Goal: Task Accomplishment & Management: Manage account settings

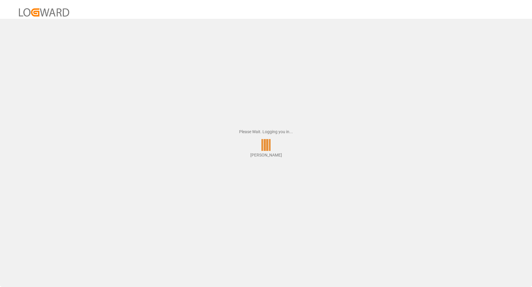
click at [242, 106] on div "Please Wait. Logging you in... Vasantha Kumar" at bounding box center [266, 143] width 532 height 287
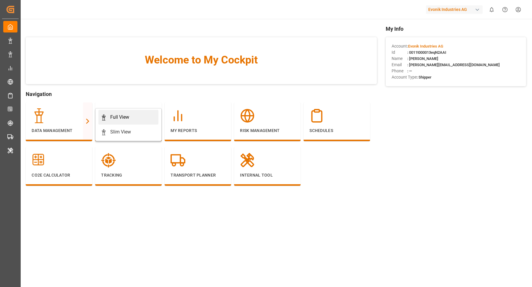
click at [133, 111] on link "Full View" at bounding box center [128, 117] width 60 height 15
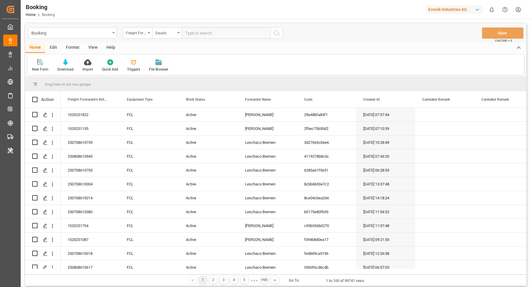
click at [69, 48] on div "Format" at bounding box center [72, 48] width 22 height 10
click at [45, 69] on div "Filter Rows" at bounding box center [40, 69] width 17 height 5
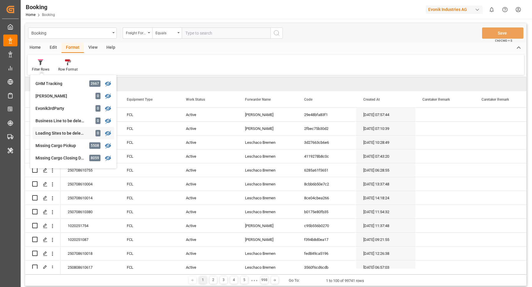
scroll to position [85, 0]
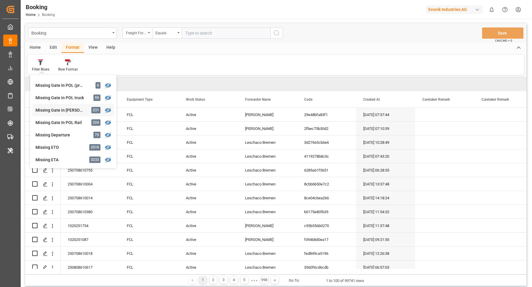
click at [79, 112] on div "Missing Gate in POL Barge" at bounding box center [61, 110] width 52 height 6
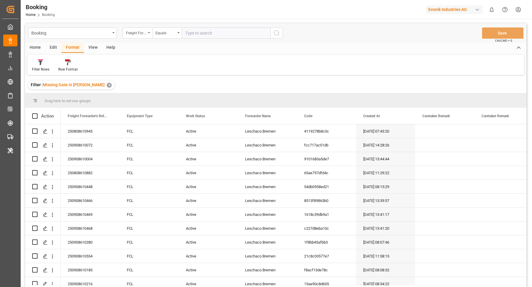
click at [98, 49] on div "View" at bounding box center [93, 48] width 18 height 10
click at [27, 56] on div "Default Standard Templates Save Template Reset Template" at bounding box center [275, 65] width 497 height 20
drag, startPoint x: 37, startPoint y: 62, endPoint x: 45, endPoint y: 65, distance: 8.0
click at [37, 62] on icon at bounding box center [38, 62] width 6 height 6
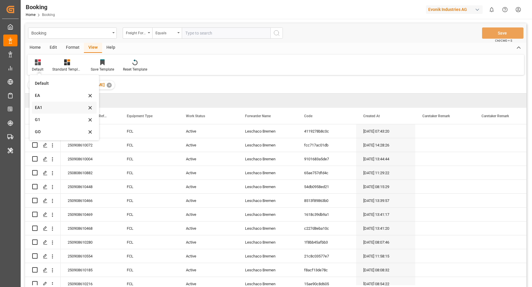
click at [61, 112] on div "EA1" at bounding box center [64, 108] width 65 height 12
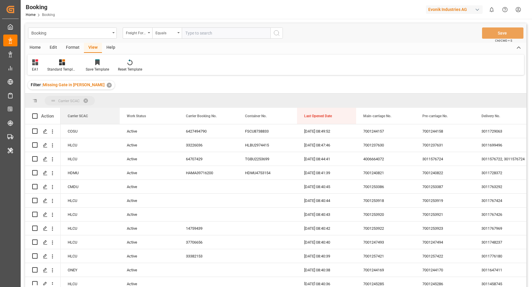
drag, startPoint x: 97, startPoint y: 116, endPoint x: 101, endPoint y: 102, distance: 14.1
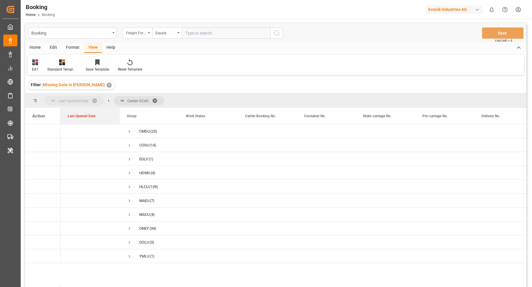
drag, startPoint x: 322, startPoint y: 117, endPoint x: 75, endPoint y: 98, distance: 247.6
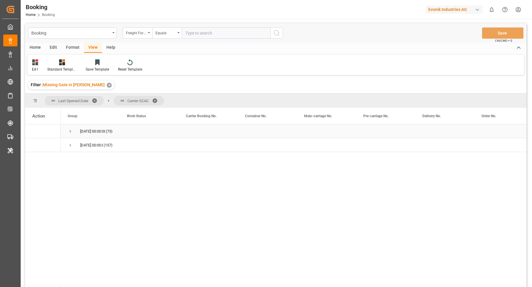
click at [69, 131] on span "Press SPACE to select this row." at bounding box center [70, 131] width 5 height 5
click at [157, 98] on span at bounding box center [156, 100] width 9 height 5
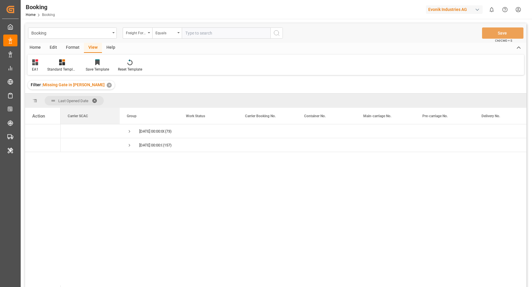
drag, startPoint x: 137, startPoint y: 116, endPoint x: 85, endPoint y: 93, distance: 57.6
click at [85, 93] on div "Booking Freight Forwarder's Reference No. Equals Save Ctrl/CMD + S Home Edit Fo…" at bounding box center [275, 163] width 501 height 280
drag, startPoint x: 86, startPoint y: 114, endPoint x: 87, endPoint y: 95, distance: 18.6
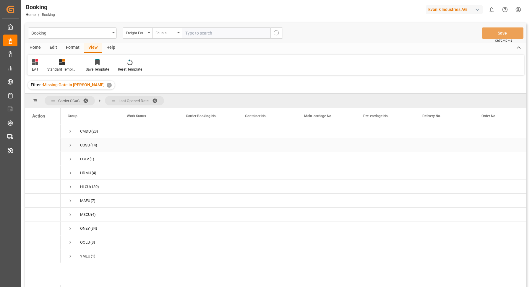
click at [73, 146] on span "Press SPACE to select this row." at bounding box center [70, 145] width 5 height 5
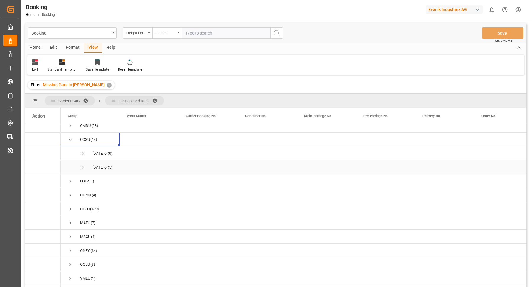
click at [78, 161] on span "29.08.2025 00:00:00 (5)" at bounding box center [90, 167] width 45 height 13
click at [82, 165] on span "Press SPACE to select this row." at bounding box center [82, 167] width 5 height 5
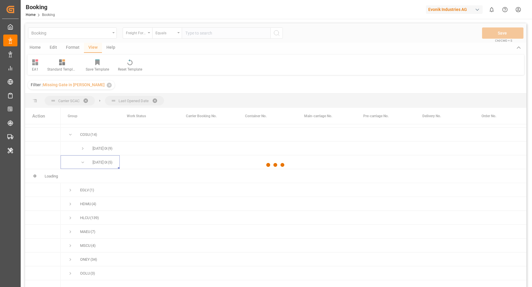
click at [82, 144] on div at bounding box center [275, 165] width 501 height 284
click at [82, 147] on div at bounding box center [275, 165] width 501 height 284
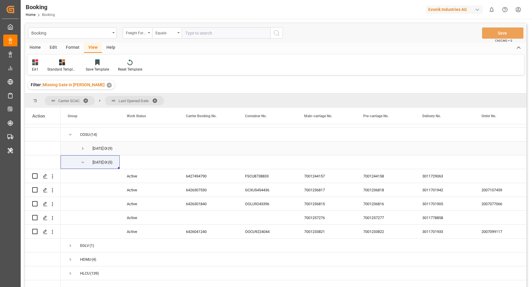
click at [82, 147] on span "Press SPACE to select this row." at bounding box center [82, 148] width 5 height 5
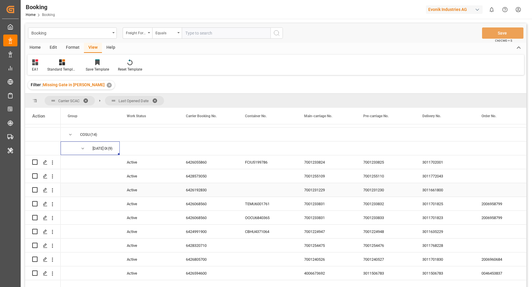
scroll to position [20, 0]
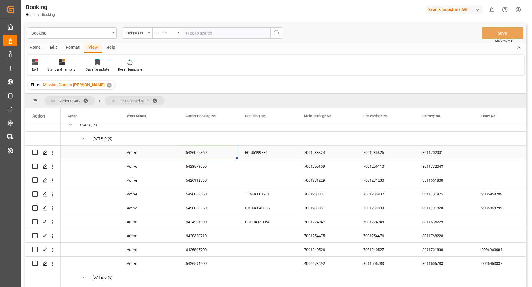
click at [196, 157] on div "6426055860" at bounding box center [208, 153] width 59 height 14
click at [52, 154] on icon "open menu" at bounding box center [52, 153] width 1 height 4
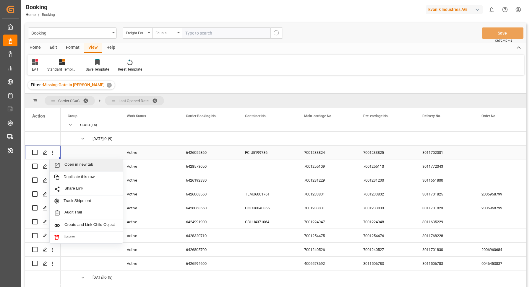
click at [81, 167] on span "Open in new tab" at bounding box center [91, 165] width 54 height 6
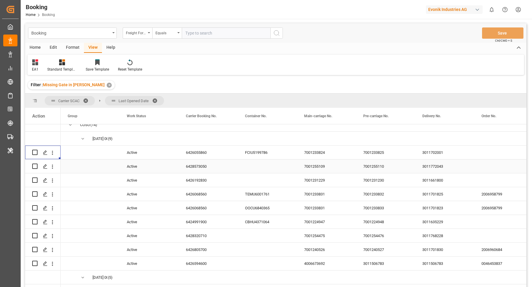
click at [217, 170] on div "6428573050" at bounding box center [208, 167] width 59 height 14
click at [53, 168] on icon "open menu" at bounding box center [52, 167] width 6 height 6
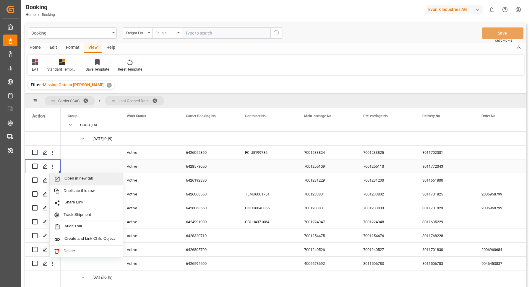
drag, startPoint x: 63, startPoint y: 171, endPoint x: 82, endPoint y: 124, distance: 50.7
click at [81, 177] on span "Open in new tab" at bounding box center [91, 179] width 54 height 6
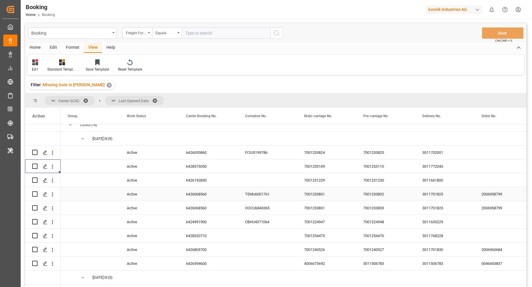
click at [203, 188] on div "6426068560" at bounding box center [208, 194] width 59 height 14
click at [199, 179] on div "6426192830" at bounding box center [208, 181] width 59 height 14
click at [52, 180] on icon "open menu" at bounding box center [52, 181] width 1 height 4
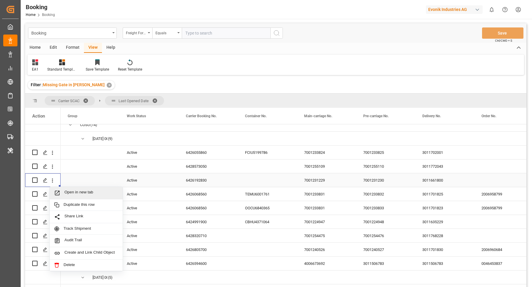
drag, startPoint x: 88, startPoint y: 197, endPoint x: 85, endPoint y: 185, distance: 13.3
click at [88, 197] on div "Open in new tab" at bounding box center [86, 193] width 73 height 12
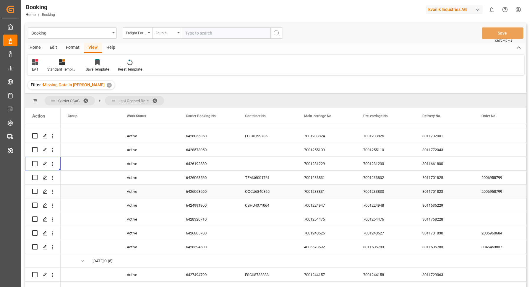
scroll to position [31, 0]
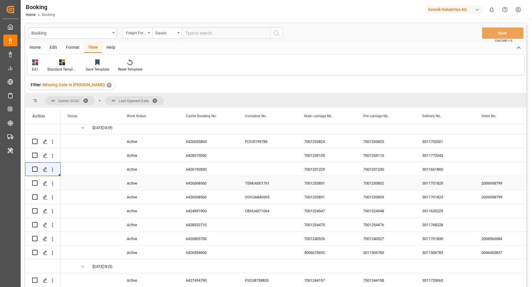
click at [200, 189] on div "6426068560" at bounding box center [208, 183] width 59 height 14
click at [54, 182] on icon "open menu" at bounding box center [52, 184] width 6 height 6
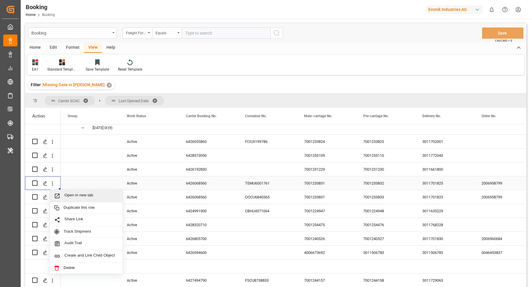
click at [94, 199] on span "Open in new tab" at bounding box center [91, 196] width 54 height 6
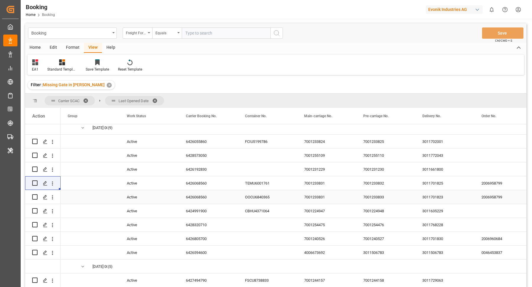
drag, startPoint x: 54, startPoint y: 195, endPoint x: 75, endPoint y: 202, distance: 22.2
click at [54, 195] on icon "open menu" at bounding box center [52, 198] width 6 height 6
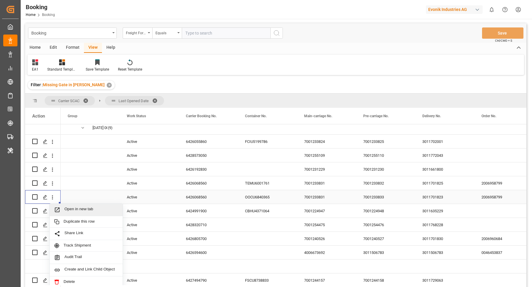
click at [78, 204] on div "Open in new tab" at bounding box center [86, 210] width 73 height 12
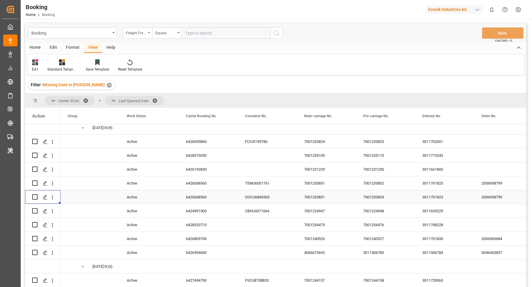
scroll to position [41, 0]
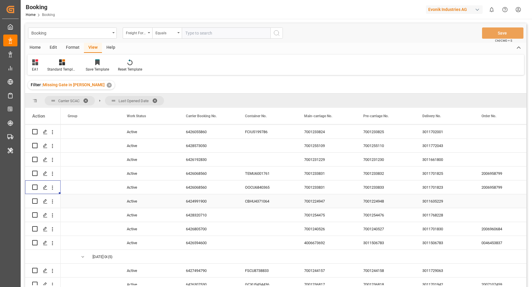
click at [190, 199] on div "6424991900" at bounding box center [208, 202] width 59 height 14
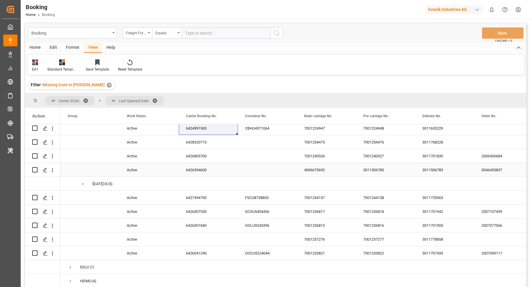
scroll to position [109, 0]
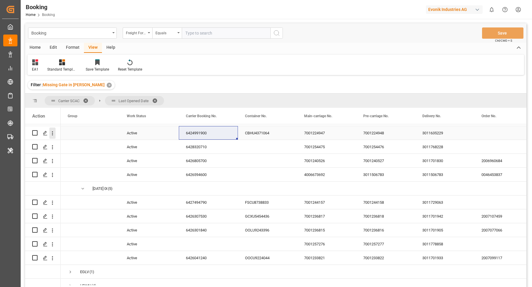
click at [51, 135] on icon "open menu" at bounding box center [52, 133] width 6 height 6
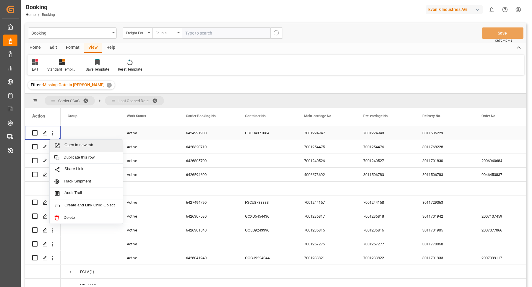
click at [98, 145] on span "Open in new tab" at bounding box center [91, 146] width 54 height 6
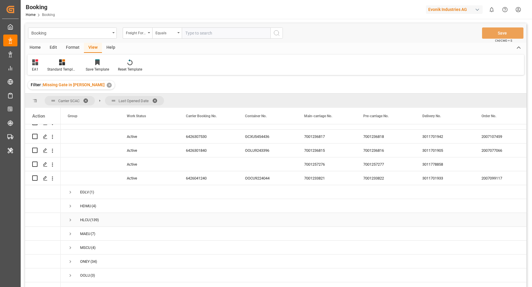
scroll to position [104, 0]
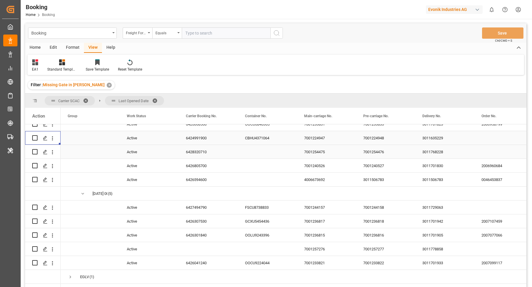
click at [201, 145] on div "6428320710" at bounding box center [208, 152] width 59 height 14
click at [53, 156] on button "open menu" at bounding box center [52, 152] width 6 height 11
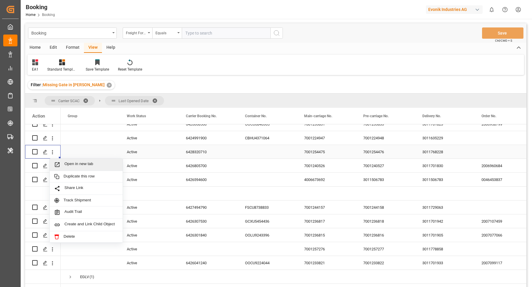
click at [90, 166] on span "Open in new tab" at bounding box center [91, 165] width 54 height 6
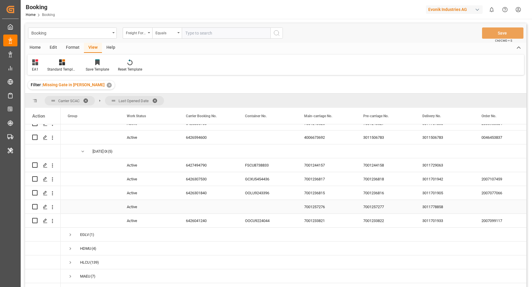
scroll to position [118, 0]
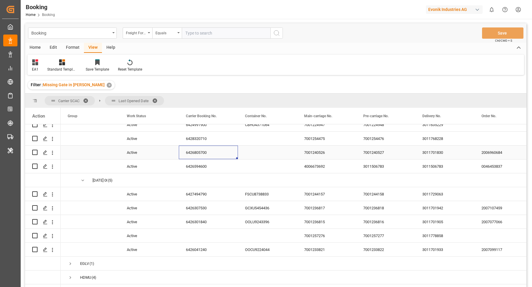
click at [193, 149] on div "6426805700" at bounding box center [208, 153] width 59 height 14
click at [56, 153] on div "Press SPACE to select this row." at bounding box center [52, 152] width 15 height 11
click at [54, 153] on icon "open menu" at bounding box center [52, 153] width 6 height 6
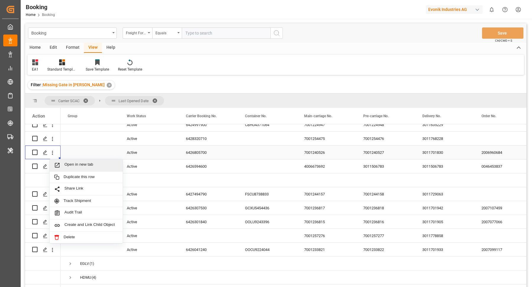
drag, startPoint x: 88, startPoint y: 163, endPoint x: 87, endPoint y: 157, distance: 6.1
click at [88, 163] on span "Open in new tab" at bounding box center [91, 165] width 54 height 6
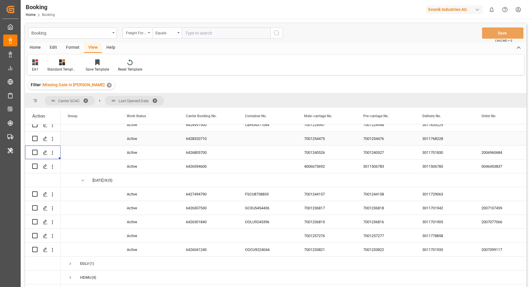
scroll to position [127, 0]
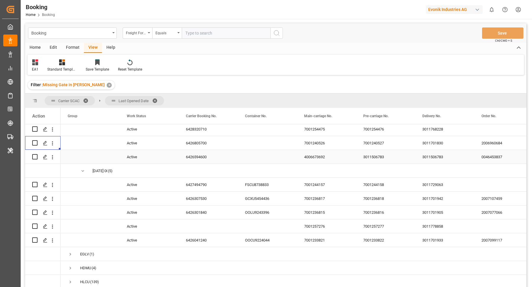
drag, startPoint x: 188, startPoint y: 156, endPoint x: 236, endPoint y: 153, distance: 48.3
click at [189, 156] on div "6426594600" at bounding box center [208, 157] width 59 height 14
click at [51, 157] on icon "open menu" at bounding box center [52, 157] width 6 height 6
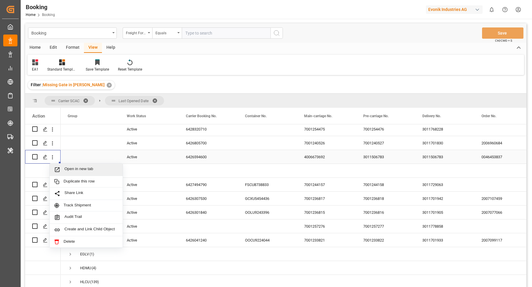
click at [86, 167] on span "Open in new tab" at bounding box center [91, 170] width 54 height 6
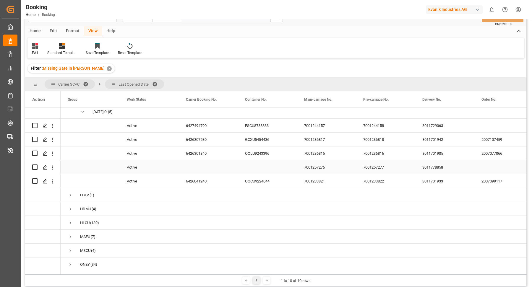
scroll to position [165, 0]
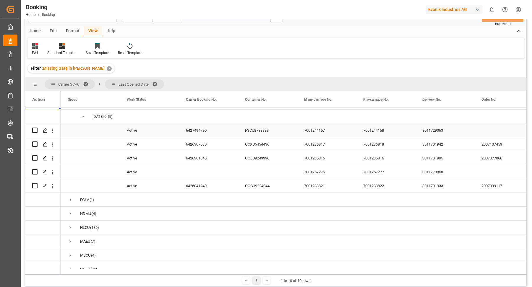
click at [198, 126] on div "6427494790" at bounding box center [208, 131] width 59 height 14
click at [54, 131] on icon "open menu" at bounding box center [52, 131] width 6 height 6
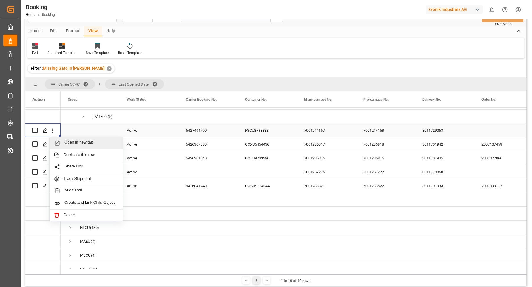
click at [84, 140] on span "Open in new tab" at bounding box center [91, 143] width 54 height 6
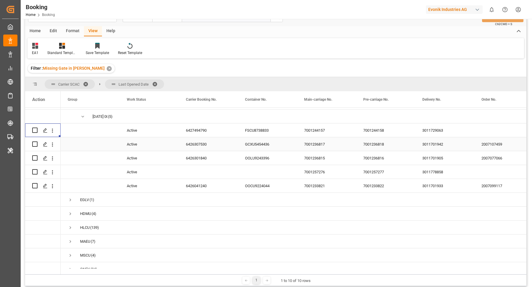
click at [195, 146] on div "6426307530" at bounding box center [208, 144] width 59 height 14
click at [55, 143] on icon "open menu" at bounding box center [52, 145] width 6 height 6
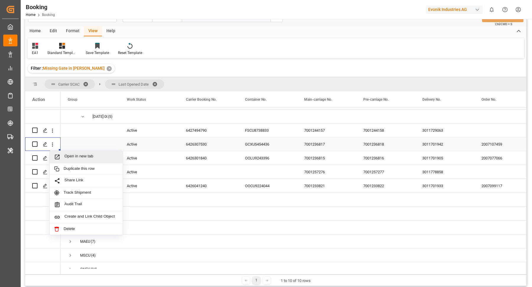
drag, startPoint x: 60, startPoint y: 147, endPoint x: 85, endPoint y: 150, distance: 24.7
click at [85, 156] on span "Open in new tab" at bounding box center [91, 157] width 54 height 6
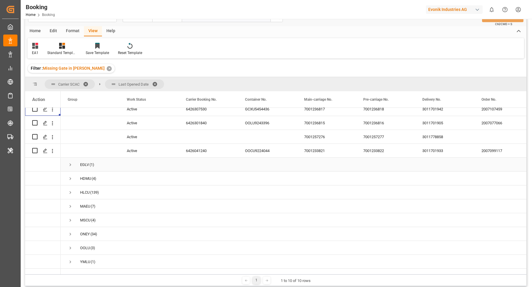
scroll to position [190, 0]
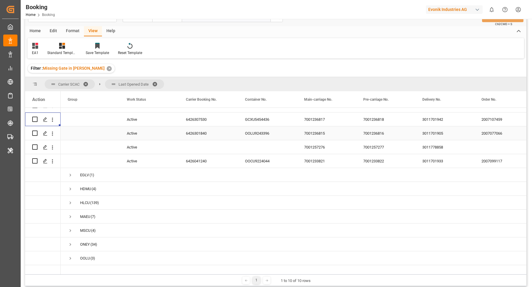
click at [213, 129] on div "6426301840" at bounding box center [208, 134] width 59 height 14
click at [51, 134] on icon "open menu" at bounding box center [52, 134] width 6 height 6
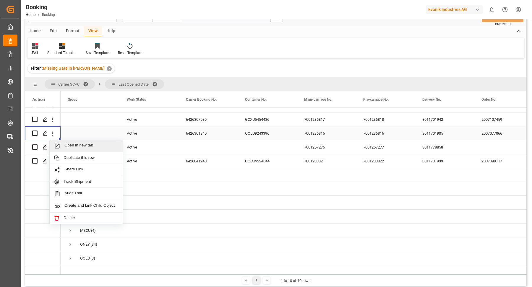
click at [72, 137] on div "(1)" at bounding box center [275, 188] width 501 height 161
click at [78, 148] on span "Open in new tab" at bounding box center [91, 146] width 54 height 6
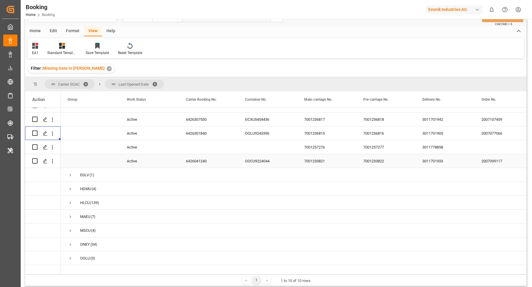
scroll to position [199, 0]
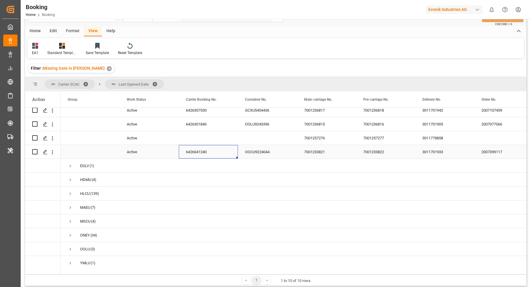
drag, startPoint x: 197, startPoint y: 154, endPoint x: 276, endPoint y: 152, distance: 78.9
click at [197, 154] on div "6426041240" at bounding box center [208, 152] width 59 height 14
click at [51, 155] on icon "open menu" at bounding box center [52, 152] width 6 height 6
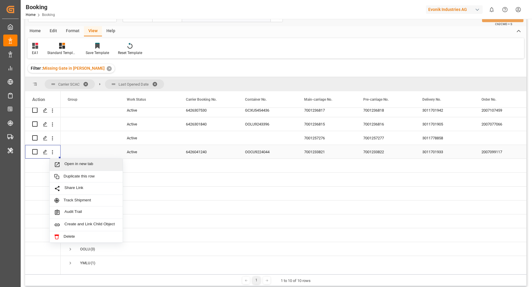
click at [90, 166] on span "Open in new tab" at bounding box center [91, 165] width 54 height 6
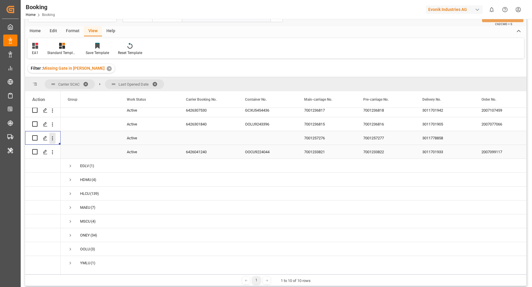
click at [54, 139] on icon "open menu" at bounding box center [52, 138] width 6 height 6
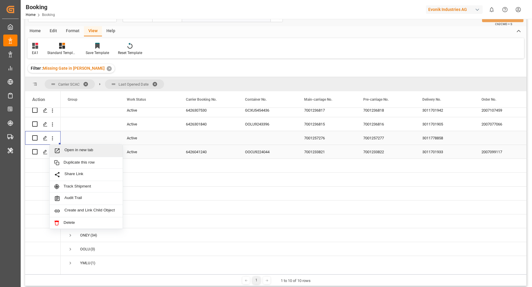
click at [88, 151] on span "Open in new tab" at bounding box center [91, 151] width 54 height 6
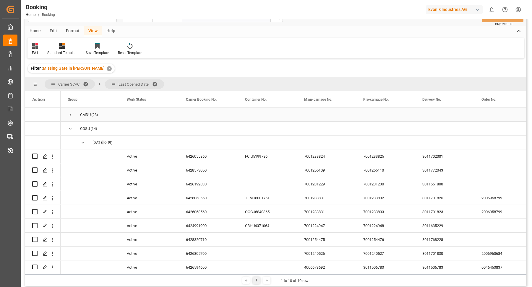
scroll to position [0, 0]
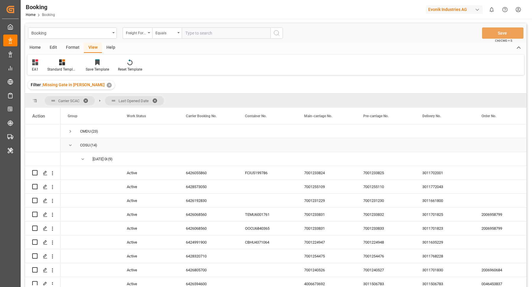
click at [72, 147] on span "Press SPACE to select this row." at bounding box center [70, 145] width 5 height 5
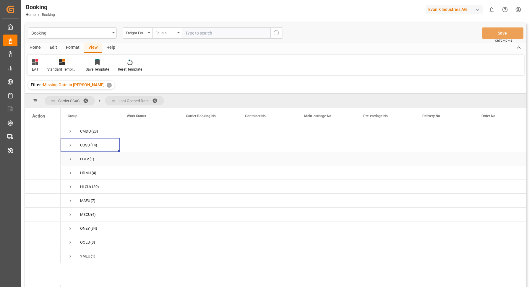
click at [71, 159] on span "Press SPACE to select this row." at bounding box center [70, 159] width 5 height 5
click at [73, 184] on span "HDMU (4)" at bounding box center [90, 186] width 45 height 13
click at [69, 186] on span "Press SPACE to select this row." at bounding box center [70, 186] width 5 height 5
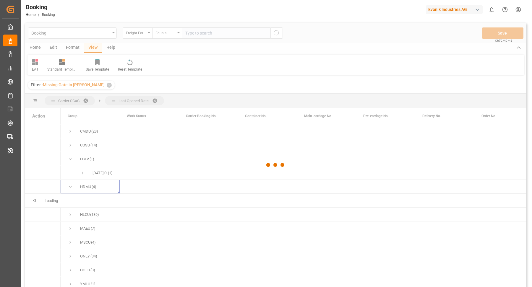
click at [81, 171] on div at bounding box center [275, 165] width 501 height 284
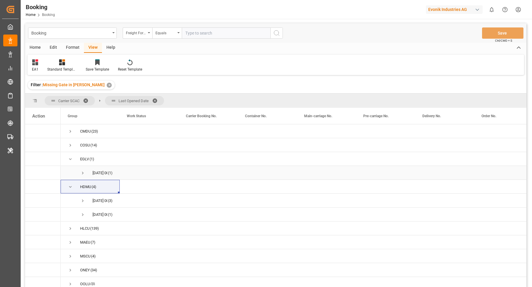
click at [83, 172] on span "Press SPACE to select this row." at bounding box center [82, 173] width 5 height 5
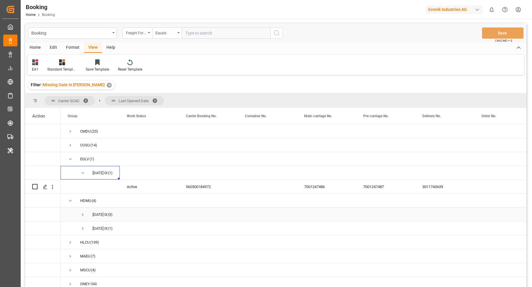
click at [82, 215] on span "Press SPACE to select this row." at bounding box center [82, 214] width 5 height 5
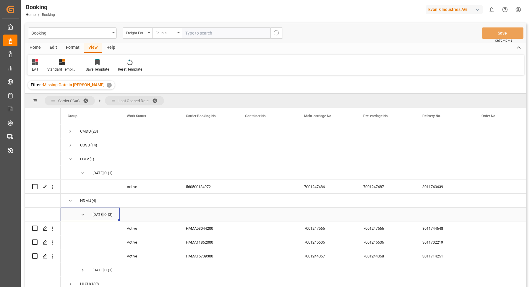
scroll to position [85, 0]
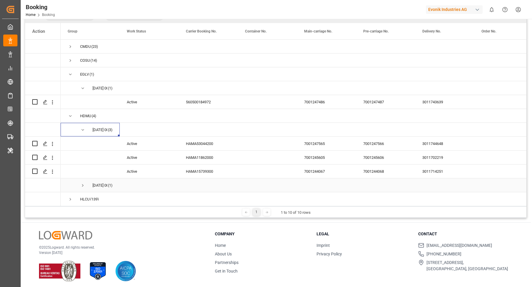
click at [83, 184] on span "Press SPACE to select this row." at bounding box center [82, 185] width 5 height 5
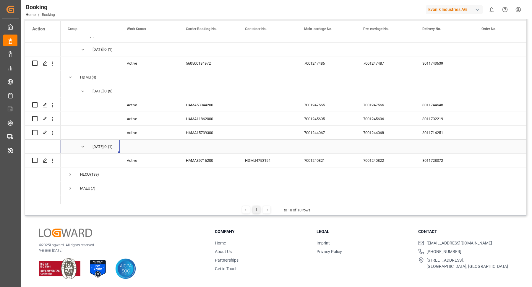
scroll to position [32, 0]
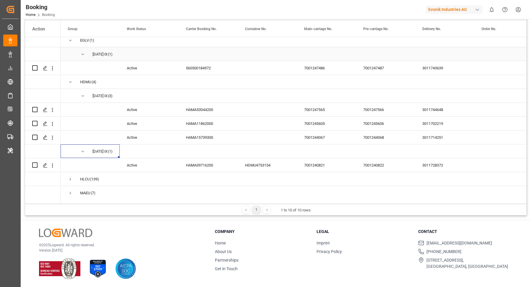
click at [184, 59] on div "Press SPACE to select this row." at bounding box center [208, 54] width 59 height 14
click at [202, 70] on div "560500184972" at bounding box center [208, 68] width 59 height 14
click at [53, 70] on icon "open menu" at bounding box center [52, 68] width 1 height 4
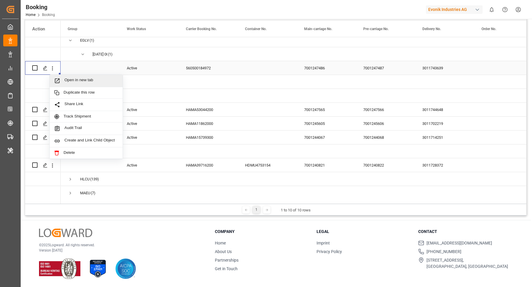
click at [89, 82] on span "Open in new tab" at bounding box center [91, 81] width 54 height 6
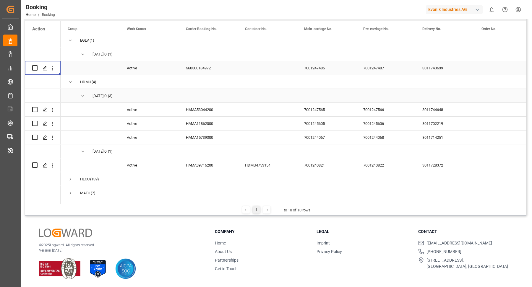
scroll to position [18, 0]
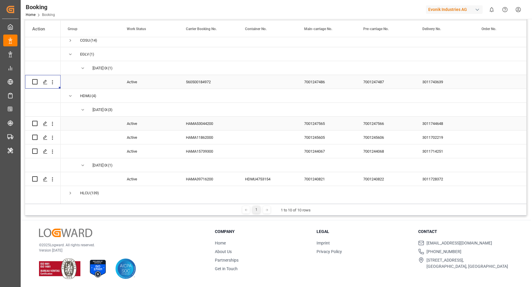
click at [216, 128] on div "HAMA53044200" at bounding box center [208, 124] width 59 height 14
click at [214, 126] on div "HAMA53044200" at bounding box center [208, 124] width 59 height 14
click at [56, 125] on div "Press SPACE to select this row." at bounding box center [52, 123] width 15 height 11
click at [53, 125] on icon "open menu" at bounding box center [52, 124] width 6 height 6
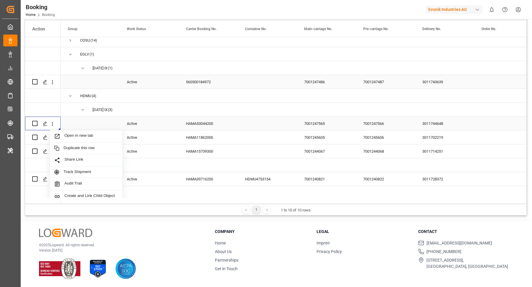
click at [90, 133] on span "Open in new tab" at bounding box center [91, 136] width 54 height 6
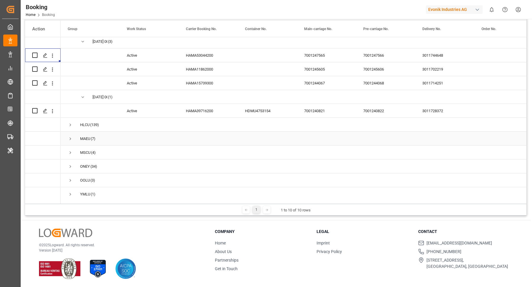
scroll to position [72, 0]
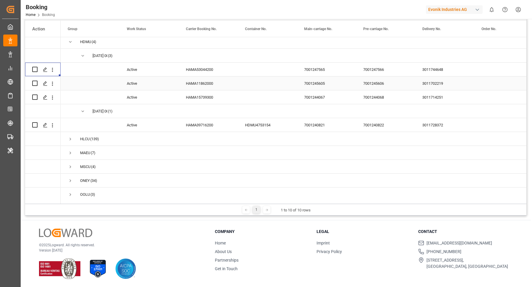
drag, startPoint x: 203, startPoint y: 84, endPoint x: 259, endPoint y: 84, distance: 55.6
click at [203, 84] on div "HAMA11862000" at bounding box center [208, 84] width 59 height 14
click at [54, 85] on icon "open menu" at bounding box center [52, 84] width 6 height 6
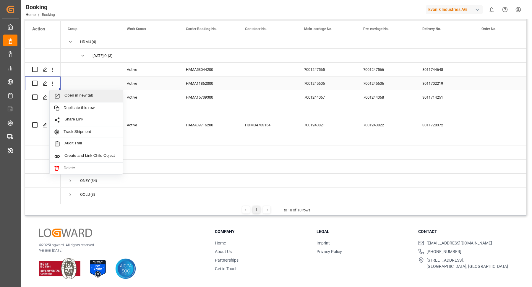
drag, startPoint x: 70, startPoint y: 88, endPoint x: 90, endPoint y: 91, distance: 20.7
click at [90, 92] on div "Open in new tab" at bounding box center [86, 96] width 73 height 12
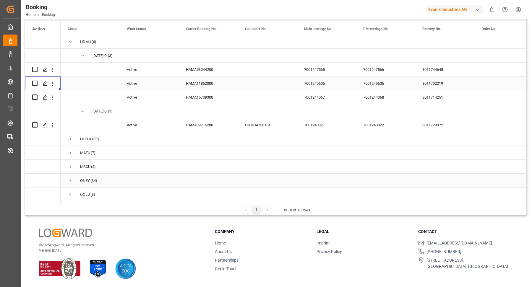
scroll to position [0, 0]
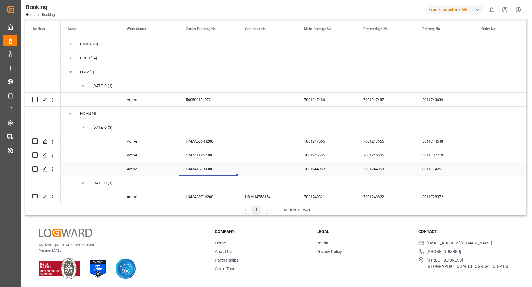
drag, startPoint x: 203, startPoint y: 169, endPoint x: 230, endPoint y: 171, distance: 27.0
click at [203, 169] on div "HAMA15739300" at bounding box center [208, 169] width 59 height 14
click at [54, 169] on icon "open menu" at bounding box center [52, 169] width 6 height 6
click at [93, 176] on div "Open in new tab" at bounding box center [86, 182] width 73 height 12
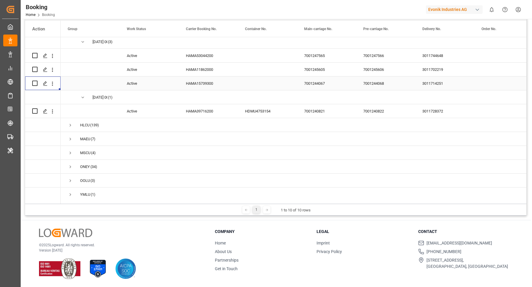
click at [208, 111] on div "HAMA39716200" at bounding box center [208, 111] width 59 height 14
click at [48, 112] on div "Press SPACE to select this row." at bounding box center [44, 111] width 9 height 11
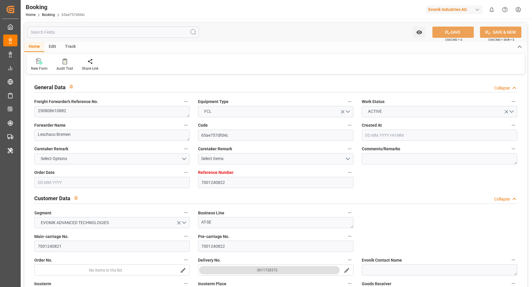
type input "05.08.2025 11:29"
type input "05.08.2025"
type input "15.10.2025"
type input "21.08.2025"
type input "01.09.2025 15:50"
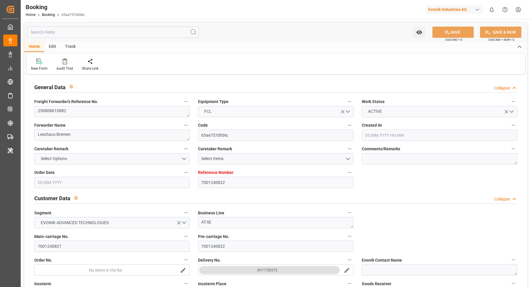
type input "23.08.2025 04:00"
type input "06.08.2025"
type input "07.08.2025"
type input "06.09.2025 02:50"
type input "30.08.2025 00:00"
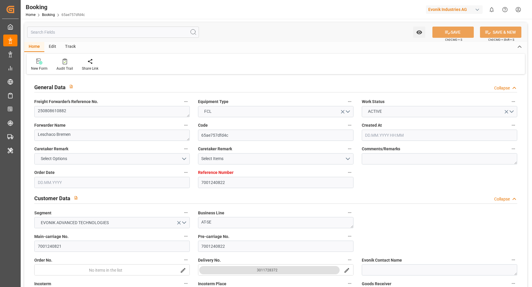
type input "11.11.2025 16:00"
type input "17.10.2025 00:00"
type input "22.08.2025"
type input "29.08.2025 08:41"
type input "29.08.2025"
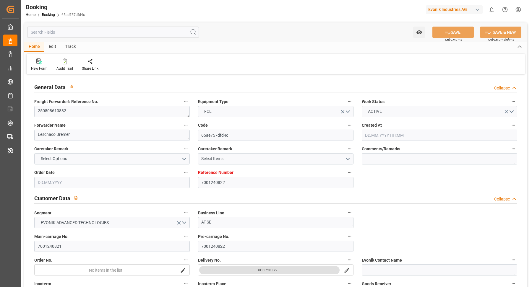
type input "21.08.2025 07:45"
type input "02.09.2025 18:50"
type input "25.08.2025 07:00"
type input "05.09.2025 16:50"
type input "03.09.2025 01:37"
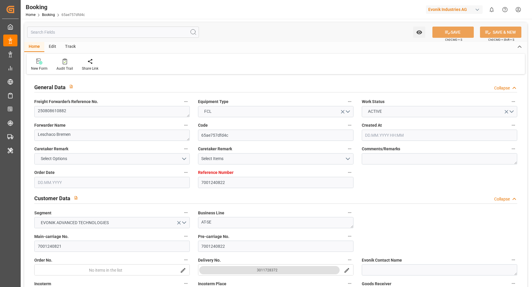
type input "06.09.2025 02:50"
type input "11.11.2025 16:00"
type input "12.11.2025 00:42"
type input "12.11.2025 03:04"
type input "19.10.2025 23:04"
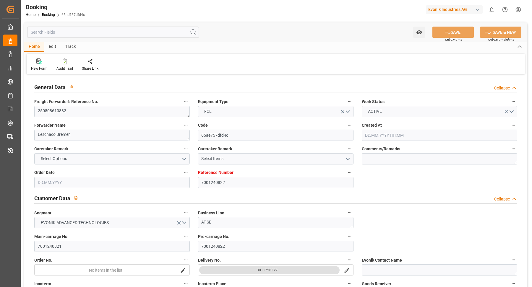
type input "14.11.2025 19:04"
type input "22.10.2025 15:04"
type input "16.11.2025 00:42"
type input "21.11.2025 11:04"
type input "29.10.2025 07:04"
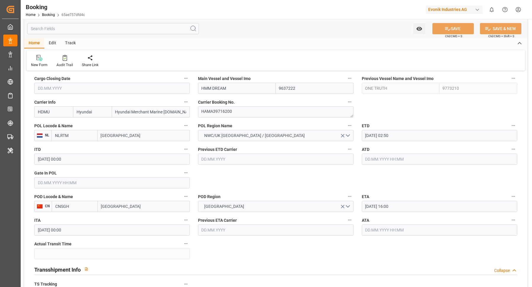
scroll to position [470, 0]
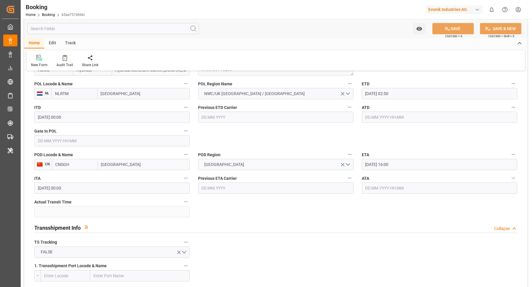
click at [411, 161] on input "11.11.2025 16:00" at bounding box center [439, 164] width 155 height 11
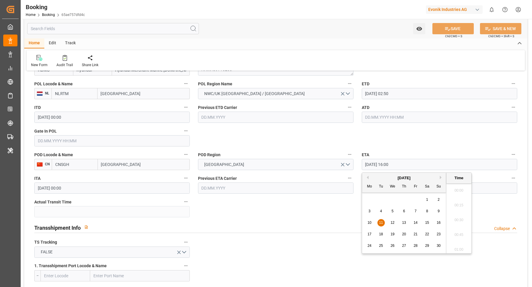
scroll to position [918, 0]
click at [393, 222] on span "12" at bounding box center [392, 223] width 4 height 4
type input "12.11.2025 16:00"
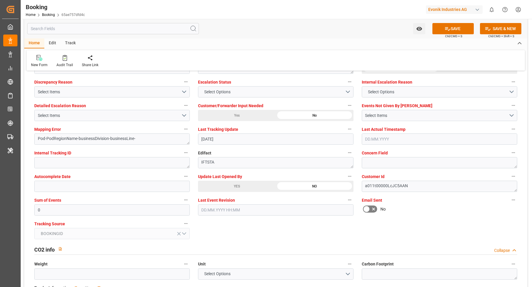
scroll to position [1144, 0]
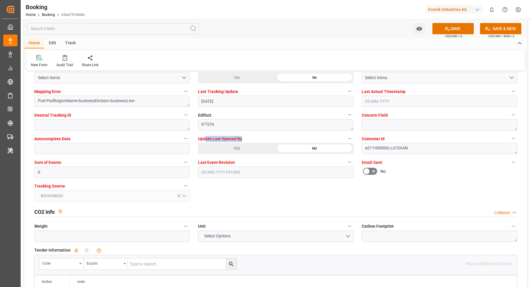
drag, startPoint x: 206, startPoint y: 140, endPoint x: 216, endPoint y: 142, distance: 10.2
click at [207, 141] on label "Update Last Opened By" at bounding box center [275, 139] width 155 height 8
drag, startPoint x: 213, startPoint y: 148, endPoint x: 218, endPoint y: 146, distance: 5.1
click at [218, 146] on div "YES" at bounding box center [237, 148] width 78 height 11
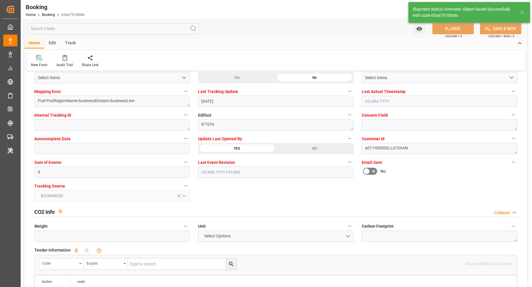
type textarea "[PERSON_NAME]"
type input "29.08.2025 09:38"
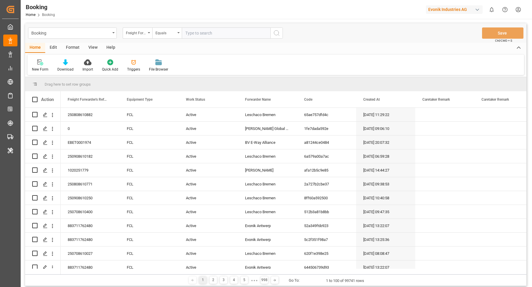
click at [77, 48] on div "Format" at bounding box center [72, 48] width 22 height 10
click at [43, 63] on div at bounding box center [40, 62] width 17 height 6
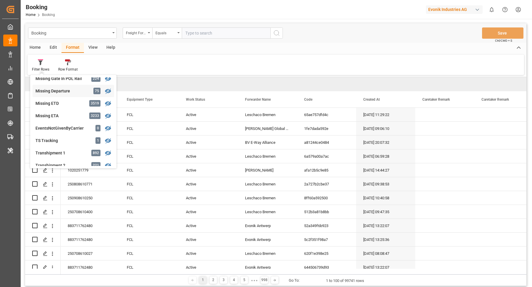
scroll to position [99, 0]
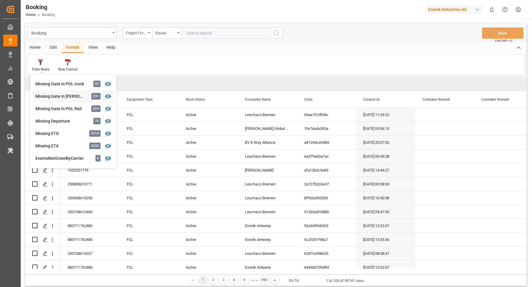
click at [81, 95] on div "Missing Gate in POL Barge" at bounding box center [61, 96] width 52 height 6
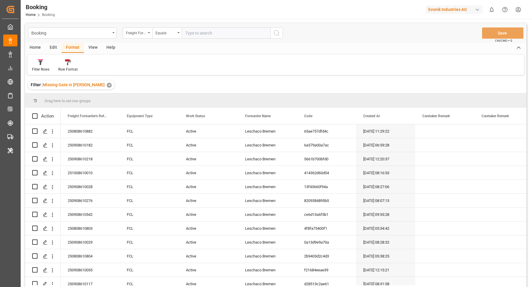
click at [89, 47] on div "View" at bounding box center [93, 48] width 18 height 10
click at [40, 65] on icon at bounding box center [38, 62] width 6 height 6
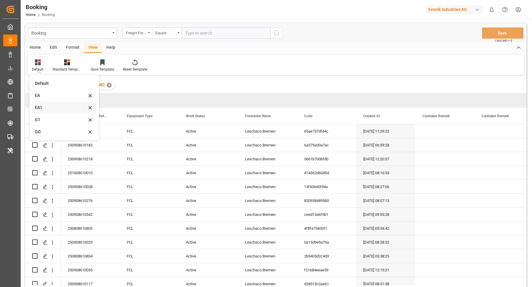
click at [50, 110] on div "EA1" at bounding box center [61, 108] width 52 height 6
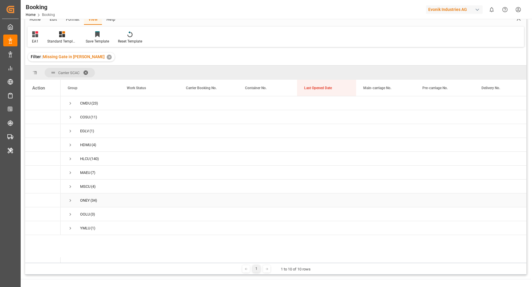
scroll to position [38, 0]
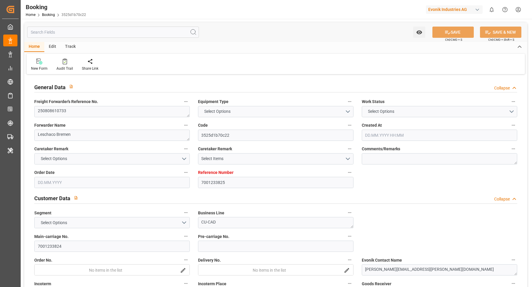
type input "7001233825"
type input "9783497"
type input "Cosco"
type input "COSCO Shipping Co. Ltd."
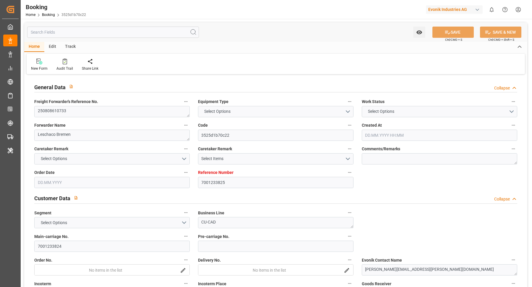
type input "NLRTM"
type input "JPOSA"
type input "CNSHG"
type input "0"
type input "NLRTM"
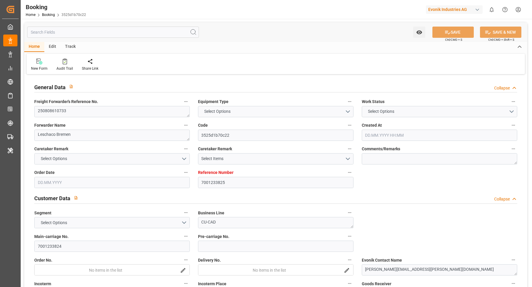
type input "JPOSA"
type input "28.07.2025 10:06"
type input "28.07.2025"
type input "10.10.2025"
type input "14.08.2025"
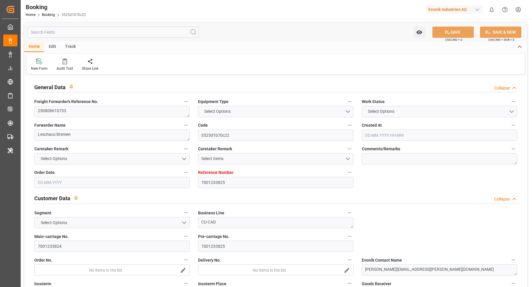
type input "29.07.2025"
type input "31.08.2025 04:00"
type input "21.08.2025 00:00"
type input "21.10.2025 00:00"
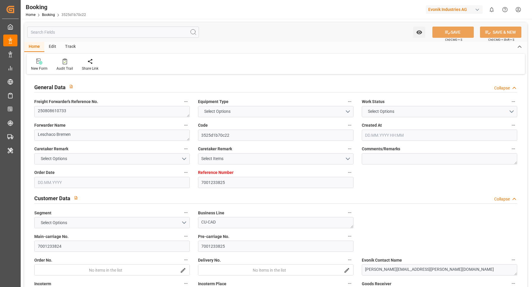
type input "21.10.2025 00:00"
type input "14.10.2025 08:00"
type input "14.10.2025 00:00"
type input "16.10.2025 00:00"
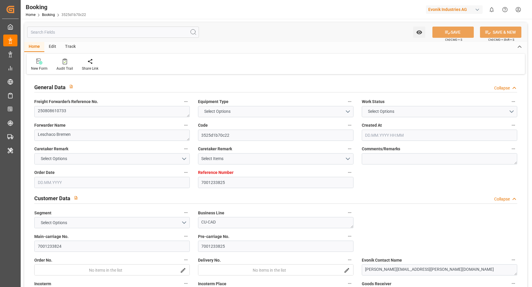
type input "22.08.2025"
type input "28.08.2025 19:47"
type input "28.08.2025"
type input "21.08.2025 17:39"
type input "31.08.2025 04:00"
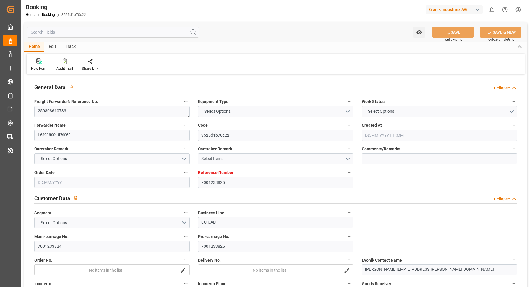
type input "14.10.2025 08:00"
type input "14.10.2025 16:42"
type input "21.10.2025 08:00"
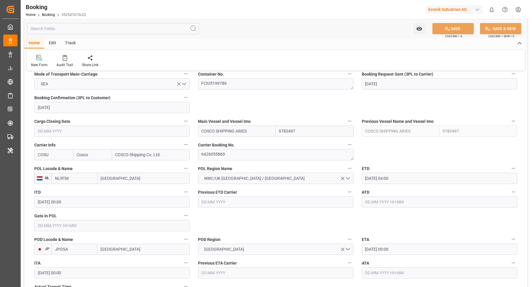
scroll to position [467, 0]
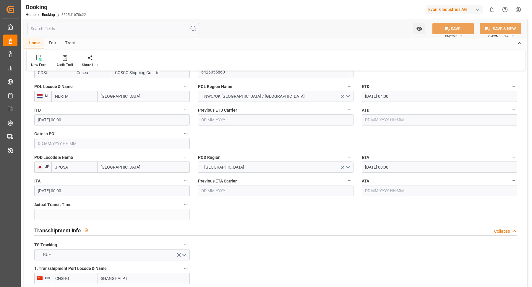
click at [56, 144] on input "text" at bounding box center [111, 143] width 155 height 11
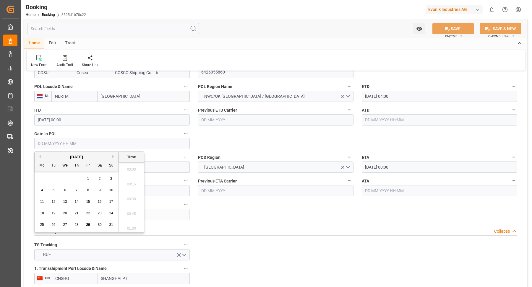
scroll to position [844, 0]
click at [112, 215] on span "24" at bounding box center [111, 213] width 4 height 4
type input "24.08.2025 00:00"
click at [278, 17] on div "Booking Home Booking 3525d1b70c22 Evonik Industries AG 0 Notifications Only sho…" at bounding box center [275, 9] width 516 height 19
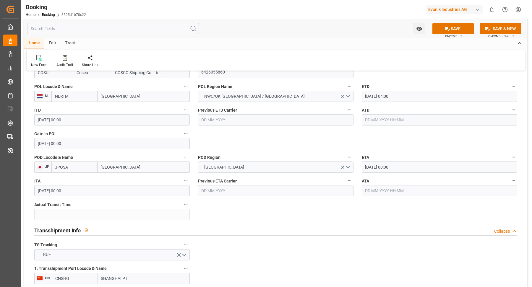
scroll to position [553, 0]
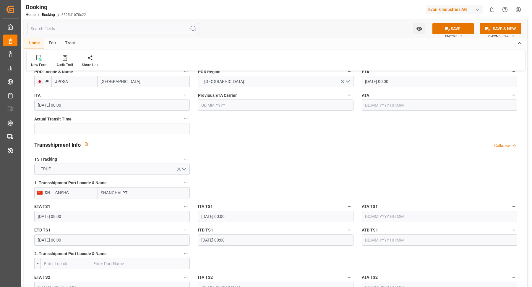
drag, startPoint x: 123, startPoint y: 194, endPoint x: 141, endPoint y: 195, distance: 17.8
click at [141, 195] on input "SHANGHAI PT" at bounding box center [144, 192] width 92 height 11
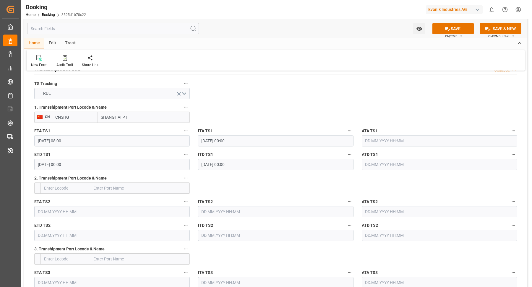
drag, startPoint x: 121, startPoint y: 115, endPoint x: 129, endPoint y: 116, distance: 8.6
click at [129, 116] on input "SHANGHAI PT" at bounding box center [144, 117] width 92 height 11
type input "SHANGHA"
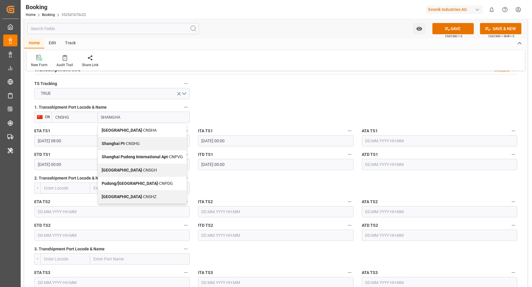
click at [146, 168] on div "Shanghai - CNSGH" at bounding box center [142, 170] width 88 height 13
type input "CNSGH"
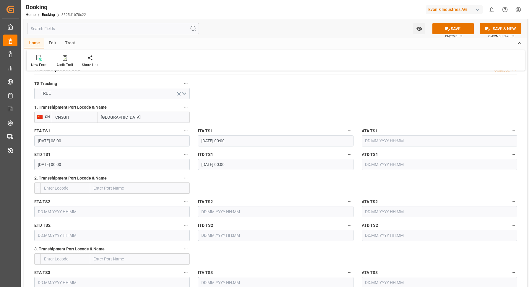
type input "[GEOGRAPHIC_DATA]"
click at [185, 106] on icon "button" at bounding box center [186, 107] width 5 height 5
click at [205, 119] on li "Audits" at bounding box center [201, 116] width 39 height 10
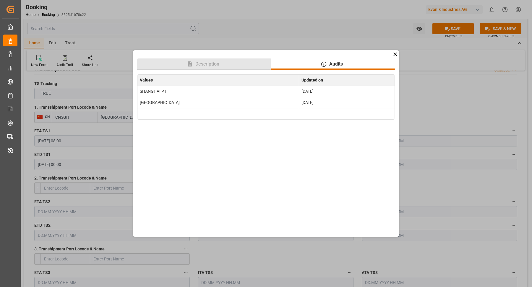
click at [236, 60] on button "Description" at bounding box center [204, 64] width 134 height 11
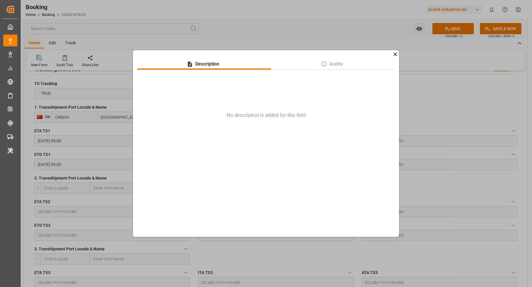
click at [397, 56] on icon at bounding box center [395, 54] width 6 height 6
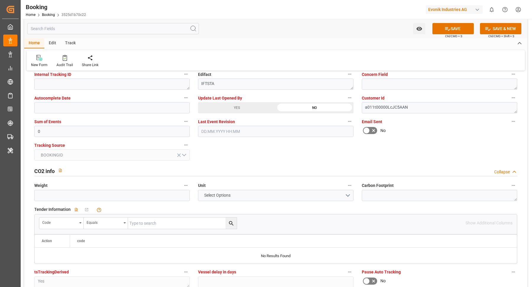
scroll to position [1180, 0]
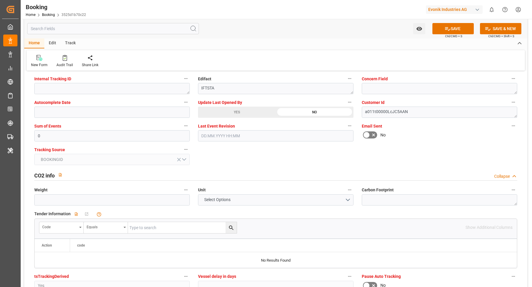
click at [242, 115] on div "YES" at bounding box center [237, 112] width 78 height 11
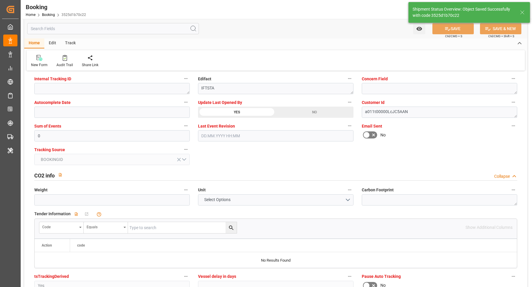
type textarea "[PERSON_NAME]"
type input "29.08.2025 09:16"
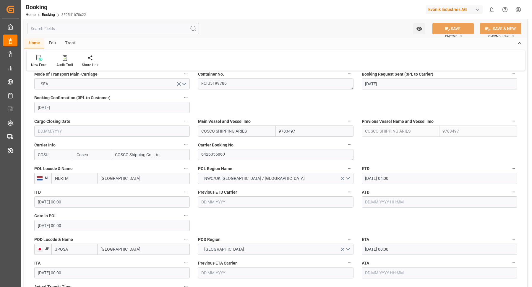
scroll to position [376, 0]
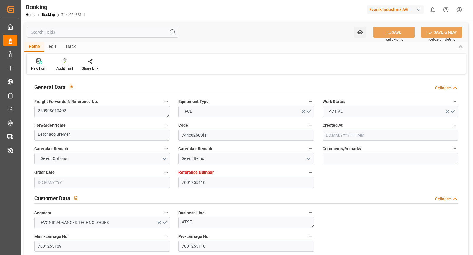
type input "21.08.2025 13:07"
type input "21.08.2025"
type input "31.10.2025"
type input "05.09.2025"
type input "26.08.2025"
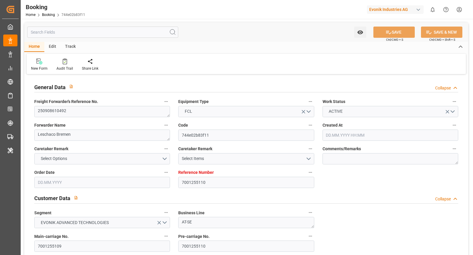
type input "28.08.2025"
type input "[DATE] 00:00"
type input "04.11.2025 00:00"
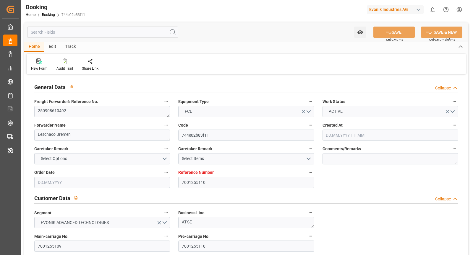
type input "21.08.2025"
type input "28.08.2025 12:47"
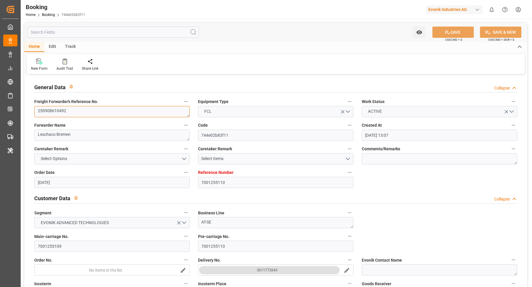
click at [114, 115] on textarea "250908610492" at bounding box center [111, 111] width 155 height 11
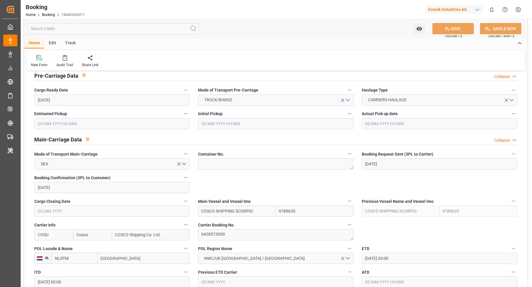
scroll to position [422, 0]
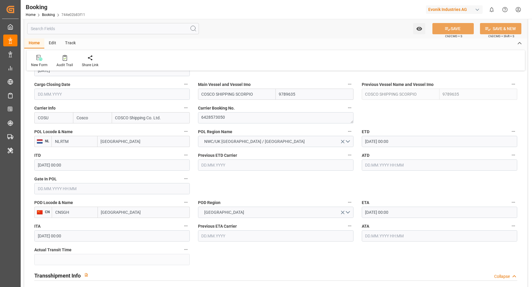
click at [145, 144] on input "Rotterdam" at bounding box center [144, 141] width 92 height 11
click at [104, 142] on input "natwerp" at bounding box center [144, 141] width 92 height 11
type input "antwerp"
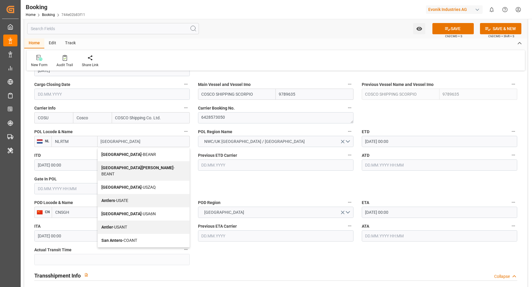
click at [131, 154] on span "Antwerp - BEANR" at bounding box center [128, 154] width 55 height 5
type input "BEANR"
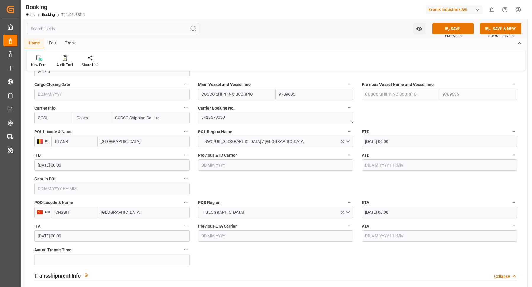
type input "[GEOGRAPHIC_DATA]"
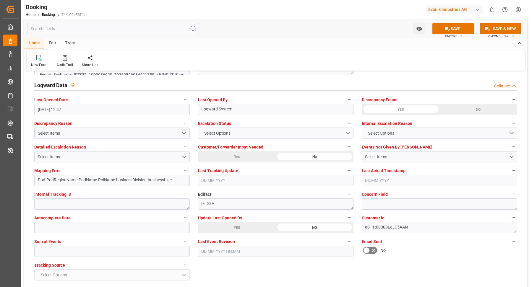
scroll to position [1103, 0]
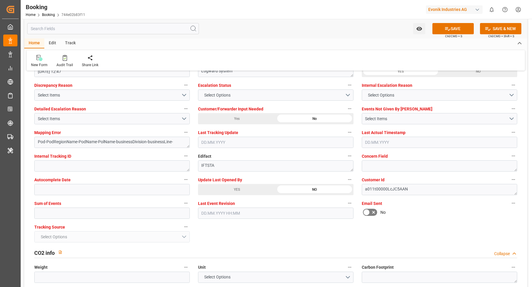
click at [245, 191] on div "YES" at bounding box center [237, 189] width 78 height 11
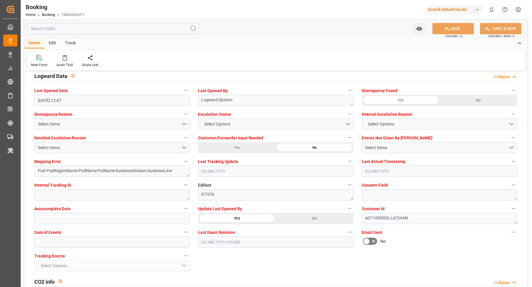
scroll to position [1045, 0]
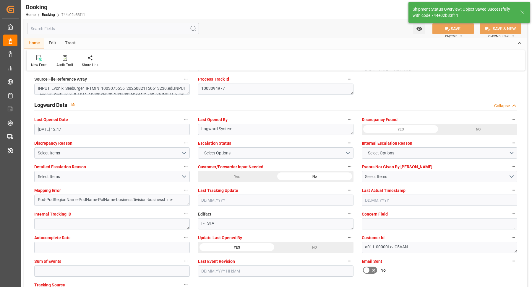
type textarea "[PERSON_NAME]"
type textarea "Pod-PodRegionName-businessDivision-businessLine-"
type input "29.08.2025 09:18"
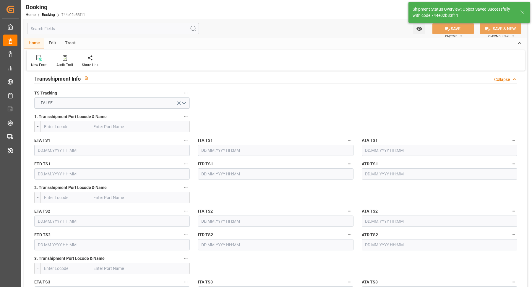
scroll to position [420, 0]
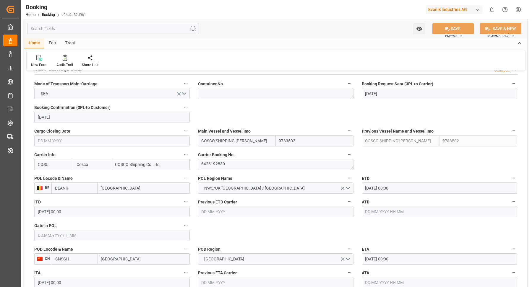
scroll to position [385, 0]
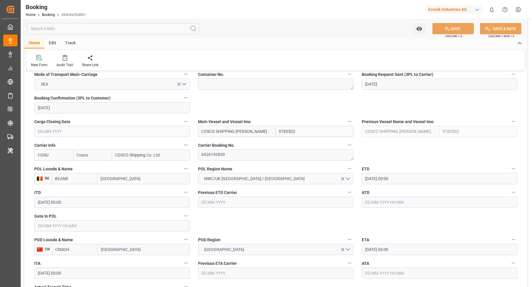
click at [216, 32] on div "Watch Option SAVE Ctrl/CMD + S SAVE & NEW Ctrl/CMD + Shift + S" at bounding box center [275, 29] width 503 height 20
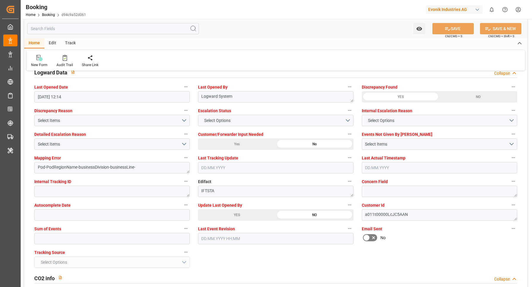
scroll to position [1169, 0]
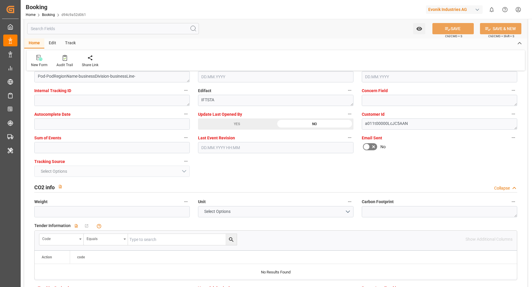
click at [240, 119] on div "YES" at bounding box center [237, 124] width 78 height 11
click at [464, 31] on button "SAVE" at bounding box center [452, 28] width 41 height 11
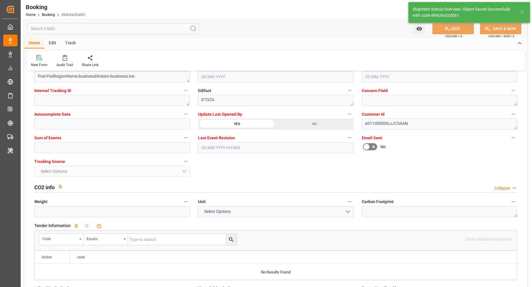
type textarea "[PERSON_NAME]"
type input "[DATE] 09:18"
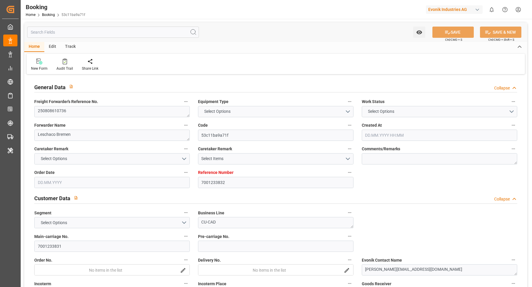
type input "7001233832"
type input "9922598"
type input "Cosco"
type input "COSCO Shipping Co. Ltd."
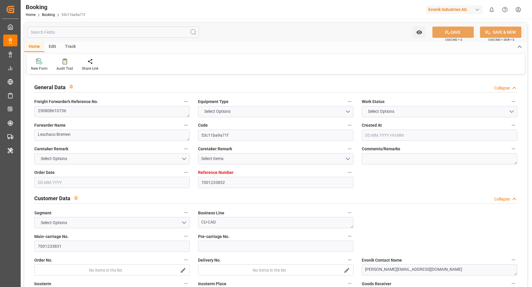
type input "BEANR"
type input "CNSGH"
type input "0"
type input "BEANR"
type input "CNSHG"
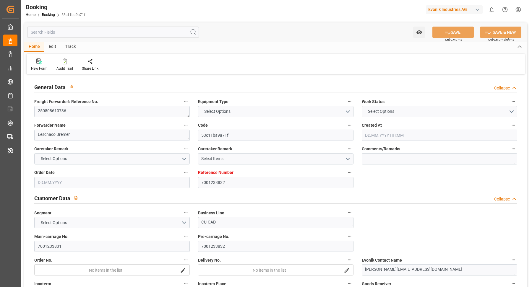
type input "9922598"
type input "[DATE] 10:13"
type input "[DATE]"
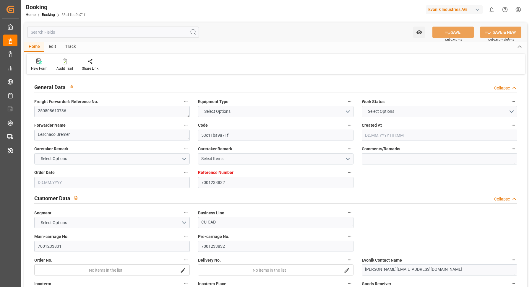
type input "[DATE]"
type input "[DATE] 13:30"
type input "[DATE] 00:00"
type input "[DATE] 08:00"
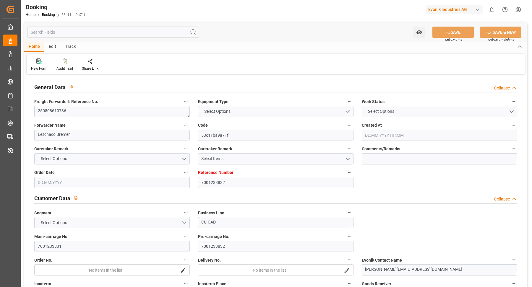
type input "[DATE] 00:00"
type input "[DATE]"
type input "[DATE] 11:56"
type input "[DATE]"
type input "22.08.2025 09:02"
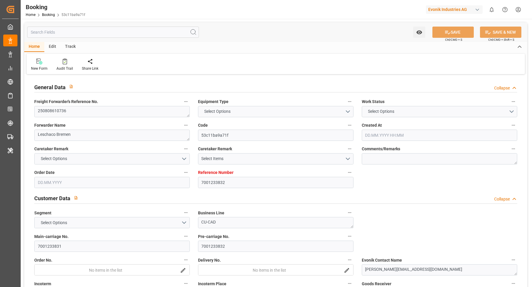
type input "[DATE] 13:30"
type input "07.10.2025 08:00"
type input "07.10.2025 16:42"
type input "09.10.2025 08:00"
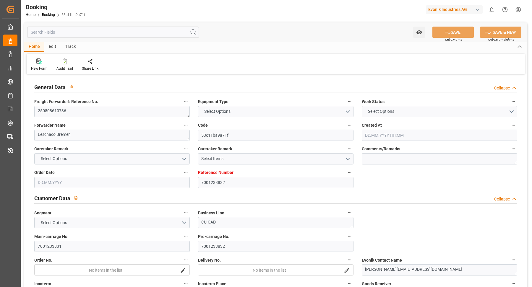
type input "11.10.2025 16:42"
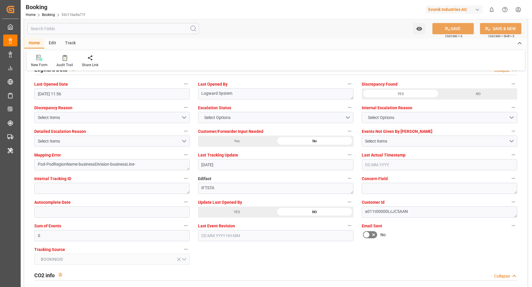
scroll to position [1109, 0]
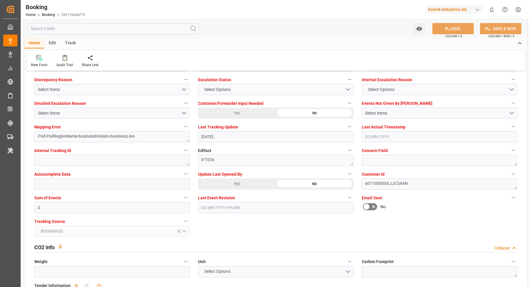
click at [249, 184] on div "YES" at bounding box center [237, 184] width 78 height 11
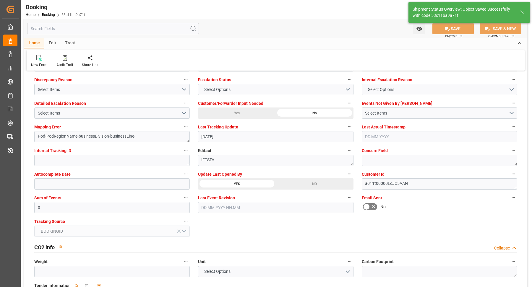
type textarea "Vasantha Kumar"
type input "29.08.2025 09:19"
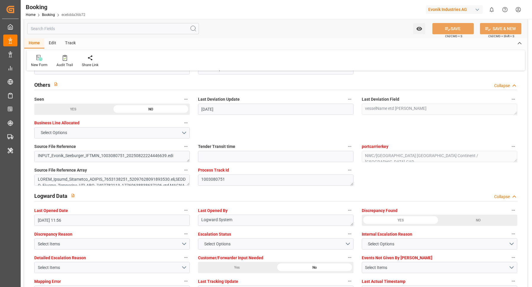
scroll to position [1111, 0]
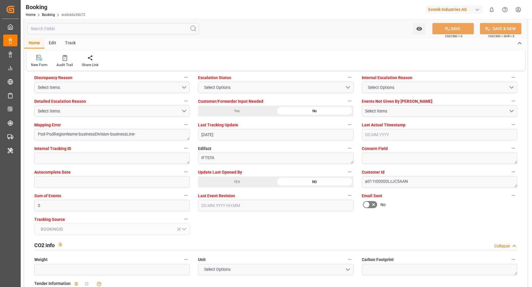
click at [227, 183] on div "YES" at bounding box center [237, 181] width 78 height 11
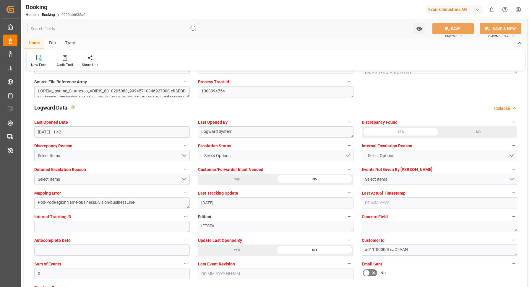
scroll to position [1090, 0]
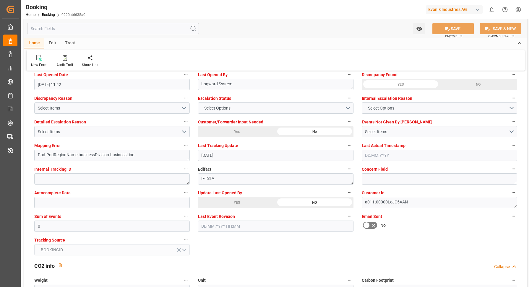
click at [232, 200] on div "YES" at bounding box center [237, 202] width 78 height 11
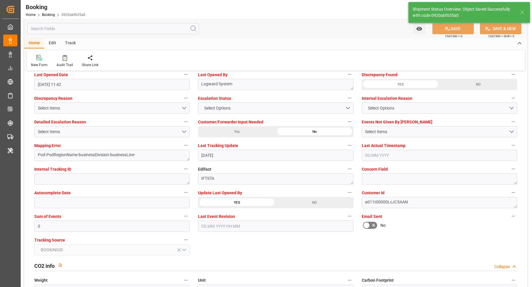
type textarea "[PERSON_NAME]"
type input "29.08.2025 09:20"
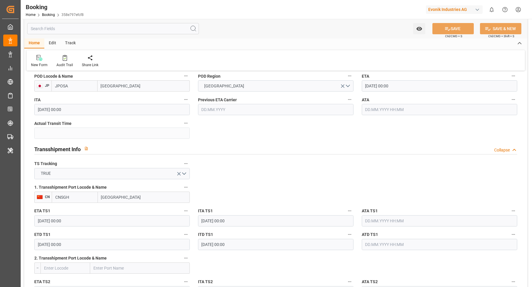
scroll to position [601, 0]
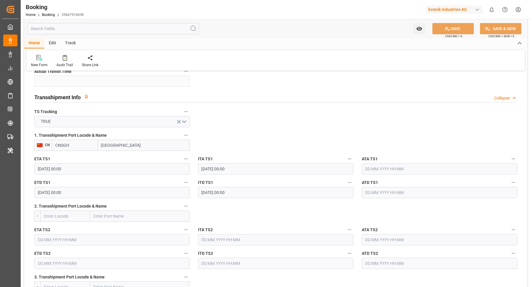
click at [93, 191] on input "[DATE] 00:00" at bounding box center [111, 192] width 155 height 11
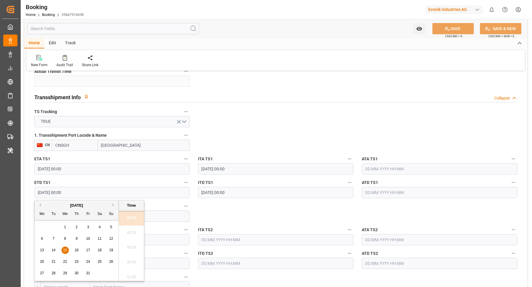
drag, startPoint x: 74, startPoint y: 249, endPoint x: 280, endPoint y: 124, distance: 240.3
click at [74, 249] on span "16" at bounding box center [76, 250] width 4 height 4
type input "16.10.2025 00:00"
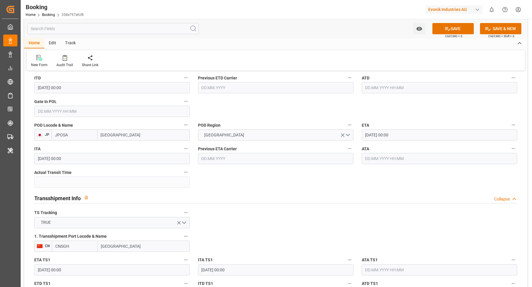
scroll to position [495, 0]
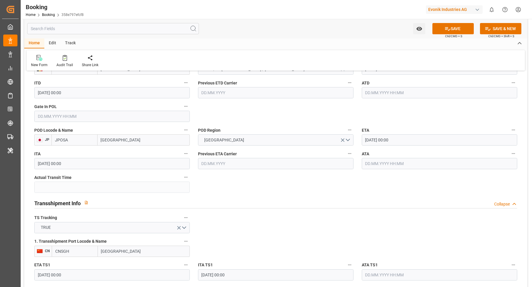
click at [421, 146] on div "ETA 24.10.2025 00:00" at bounding box center [440, 136] width 164 height 24
click at [414, 134] on input "24.10.2025 00:00" at bounding box center [439, 139] width 155 height 11
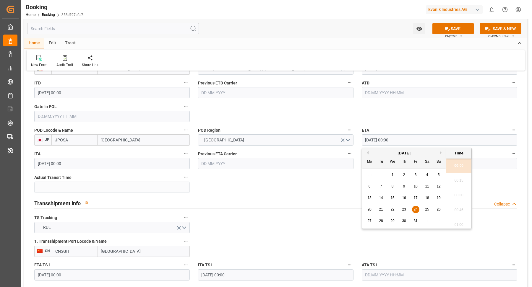
click at [385, 212] on div "20 21 22 23 24 25 26" at bounding box center [404, 210] width 81 height 12
click at [384, 208] on div "21" at bounding box center [380, 209] width 7 height 7
type input "21.10.2025 00:00"
click at [404, 129] on label "ETA" at bounding box center [439, 130] width 155 height 8
click at [510, 129] on button "ETA" at bounding box center [514, 130] width 8 height 8
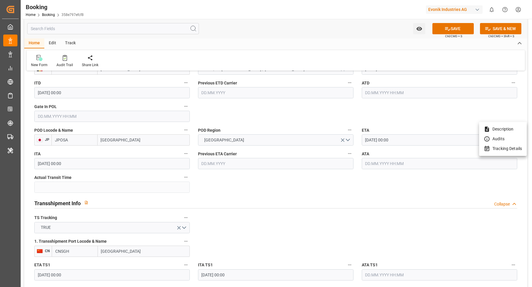
click at [235, 107] on div at bounding box center [266, 143] width 532 height 287
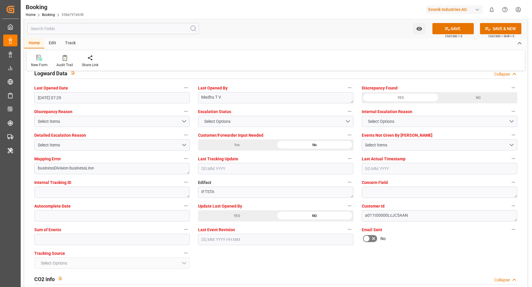
scroll to position [1115, 0]
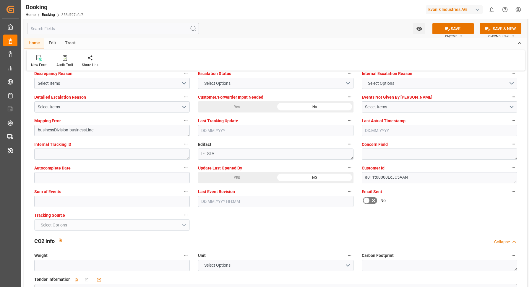
click at [238, 174] on div "YES" at bounding box center [237, 177] width 78 height 11
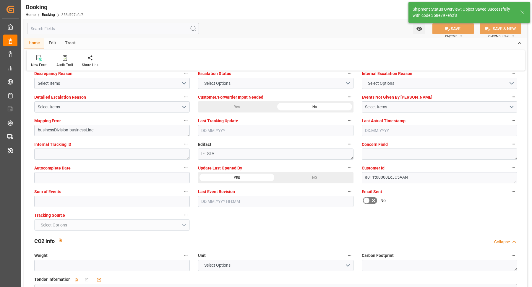
type textarea "[PERSON_NAME]"
type input "29.08.2025 09:21"
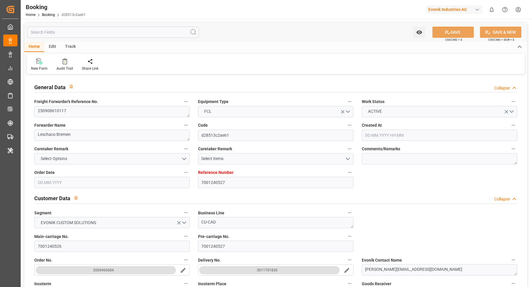
type input "[DATE] 08:31"
type input "[DATE]"
type input "15.10.2025"
type input "05.09.2025"
type input "06.08.2025"
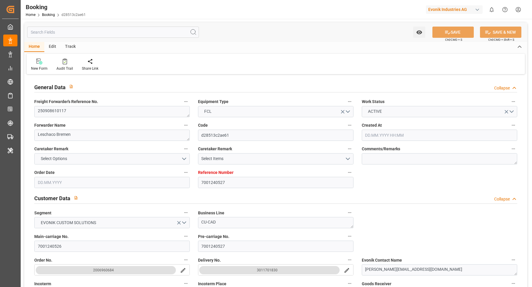
type input "08.08.2025"
type input "20.09.2025 00:00"
type input "18.09.2025 00:00"
type input "28.10.2025 00:00"
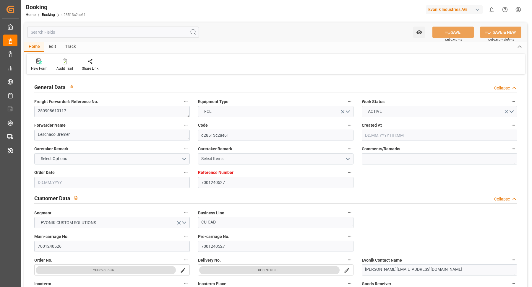
type input "[DATE]"
type input "28.08.2025 07:29"
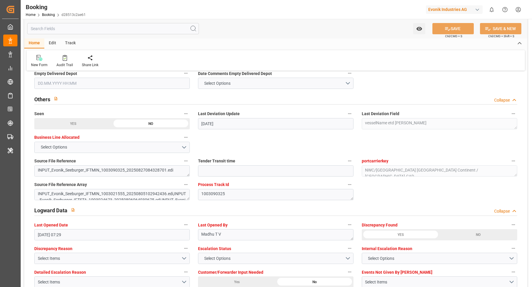
scroll to position [1025, 0]
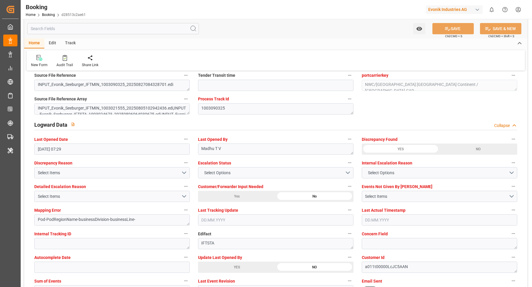
click at [235, 267] on div "YES" at bounding box center [237, 267] width 78 height 11
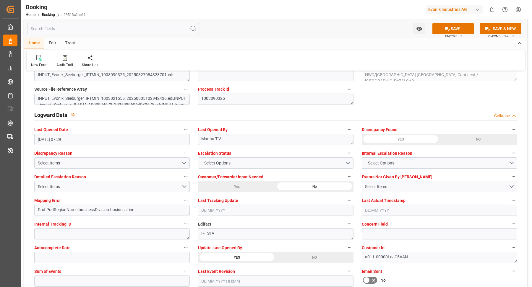
scroll to position [1059, 0]
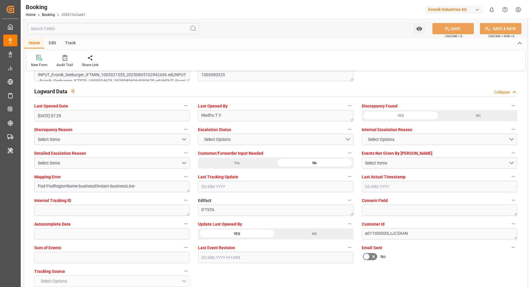
click at [64, 58] on icon at bounding box center [65, 59] width 2 height 2
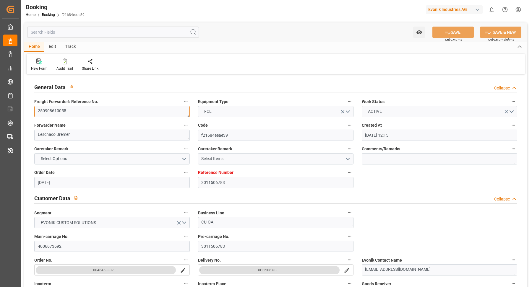
click at [91, 106] on textarea "250908610055" at bounding box center [111, 111] width 155 height 11
click at [85, 114] on textarea "250908610055" at bounding box center [111, 111] width 155 height 11
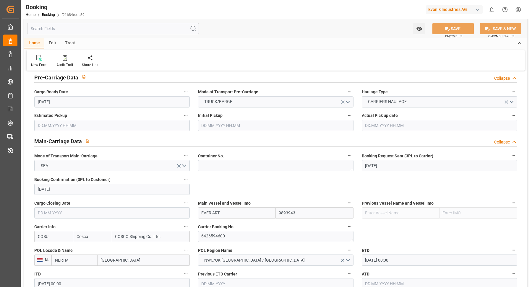
scroll to position [420, 0]
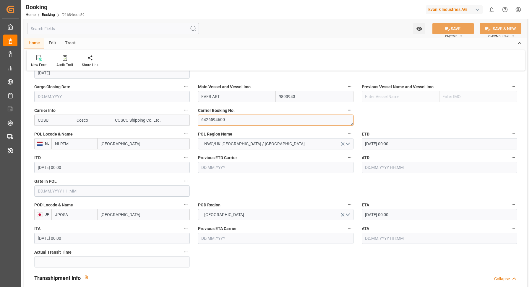
click at [259, 118] on textarea "6426594600" at bounding box center [275, 120] width 155 height 11
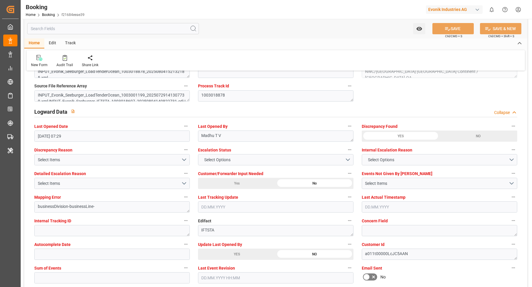
scroll to position [1193, 0]
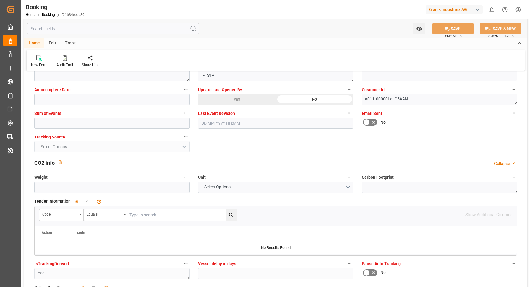
click at [239, 100] on div "YES" at bounding box center [237, 99] width 78 height 11
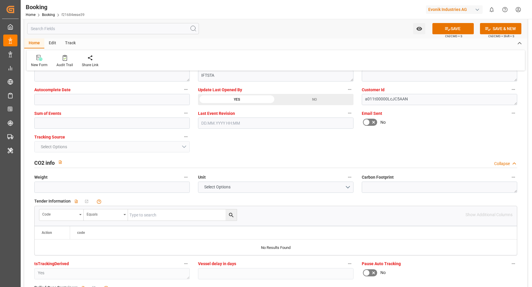
scroll to position [1146, 0]
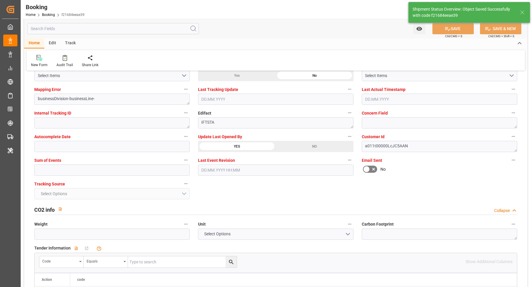
type textarea "Vasantha Kumar"
type input "29.08.2025 09:22"
click at [63, 60] on icon at bounding box center [65, 58] width 4 height 6
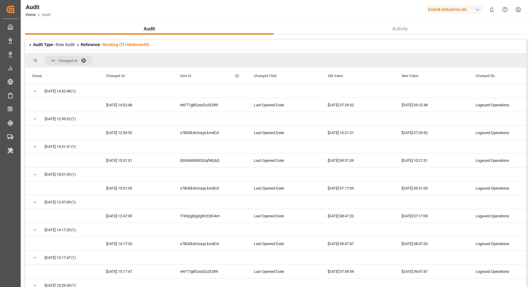
scroll to position [85, 0]
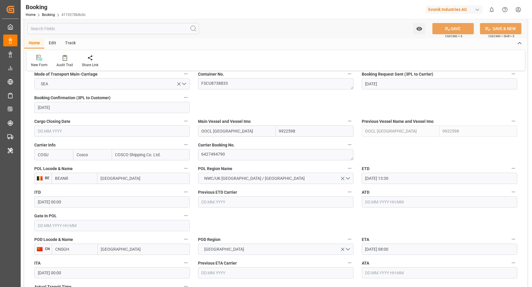
scroll to position [438, 0]
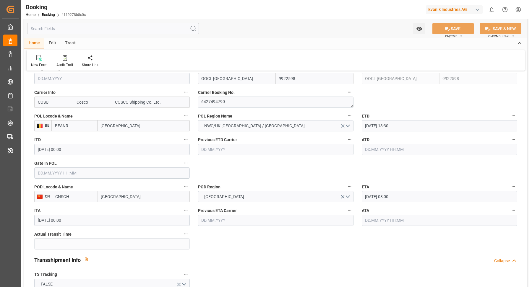
click at [85, 174] on input "text" at bounding box center [111, 173] width 155 height 11
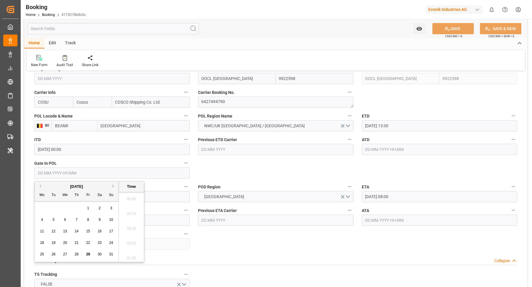
scroll to position [844, 0]
click at [53, 253] on span "26" at bounding box center [53, 254] width 4 height 4
type input "26.08.2025 00:00"
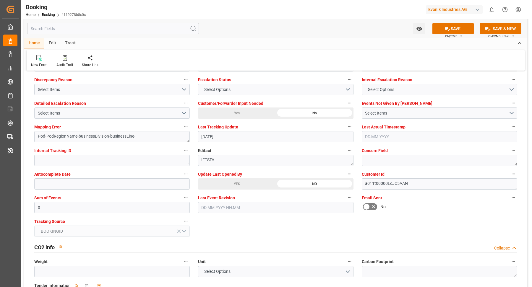
scroll to position [1146, 0]
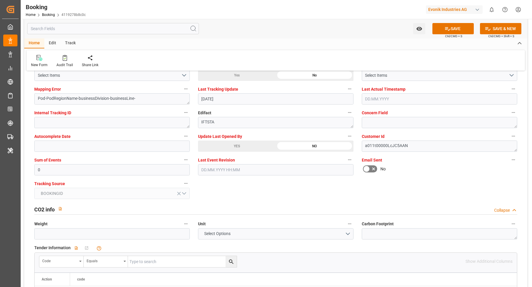
click at [249, 146] on div "YES" at bounding box center [237, 146] width 78 height 11
click at [66, 57] on div at bounding box center [64, 58] width 17 height 6
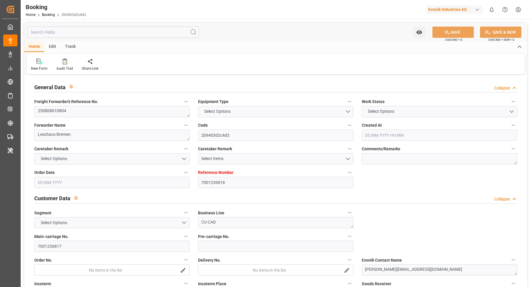
type input "7001236818"
type input "9922598"
type input "Cosco"
type input "COSCO Shipping Co. Ltd."
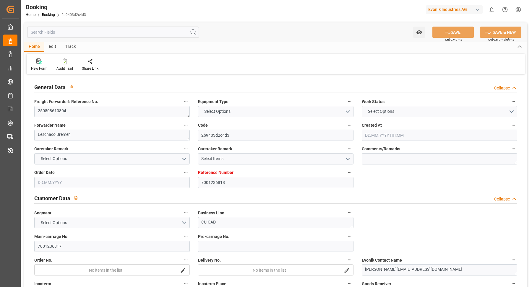
type input "BEANR"
type input "CNTXG"
type input "0"
type input "BEANR"
type input "CNTXG"
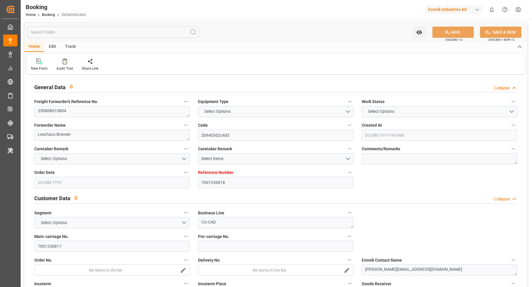
type input "9922598"
type input "[DATE] 05:38"
type input "[DATE]"
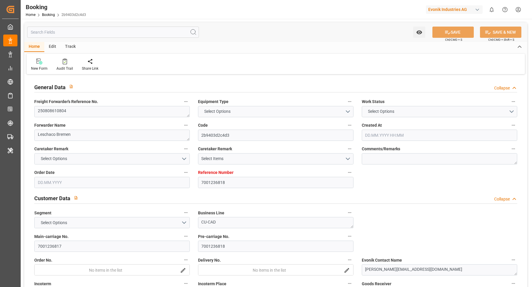
type input "[DATE]"
type input "[DATE] 13:30"
type input "[DATE] 00:00"
type input "[DATE] 19:00"
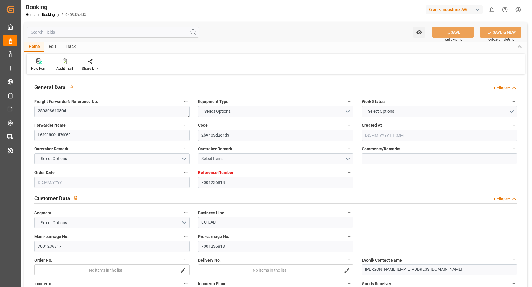
type input "10.10.2025 05:30"
type input "[DATE]"
type input "29.08.2025 07:13"
type input "[DATE]"
type input "21.08.2025 11:56"
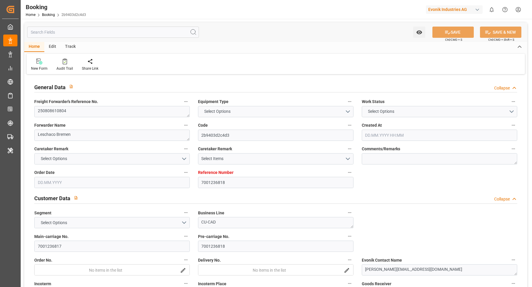
type input "[DATE] 13:30"
type input "10.10.2025 19:00"
type input "11.10.2025 03:24"
type input "13.10.2025 08:00"
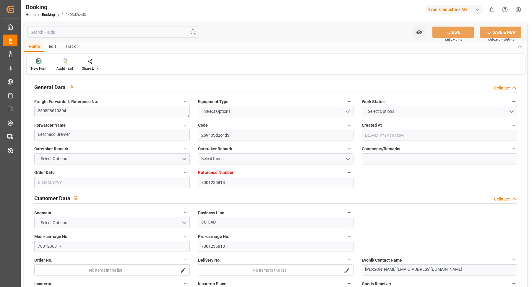
type input "15.10.2025 03:24"
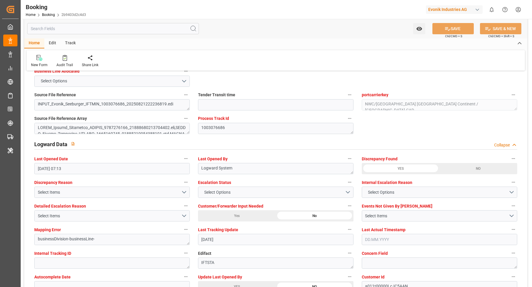
scroll to position [1044, 0]
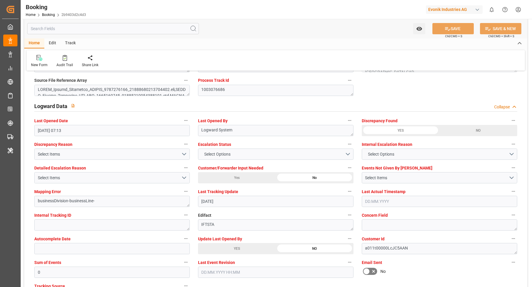
drag, startPoint x: 227, startPoint y: 245, endPoint x: 295, endPoint y: 244, distance: 67.7
click at [228, 246] on div "YES" at bounding box center [237, 248] width 78 height 11
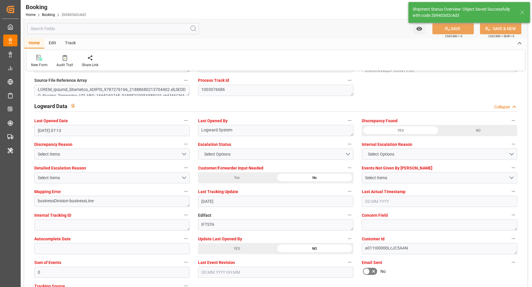
type input "29.08.2025 09:24"
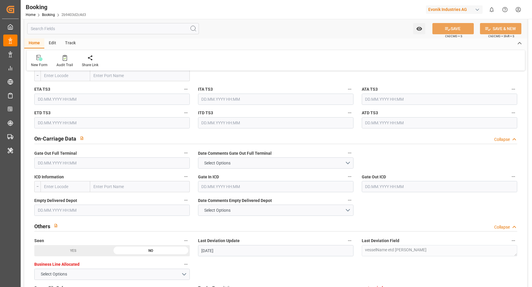
scroll to position [974, 0]
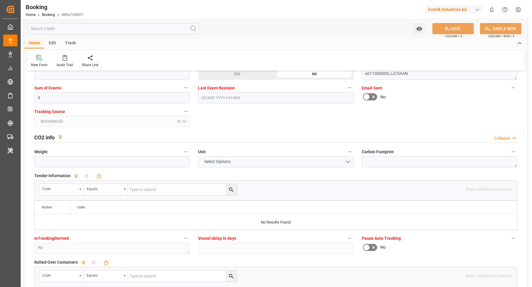
scroll to position [1209, 0]
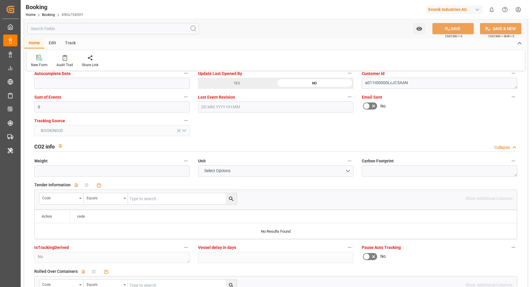
click at [231, 86] on div "YES" at bounding box center [237, 83] width 78 height 11
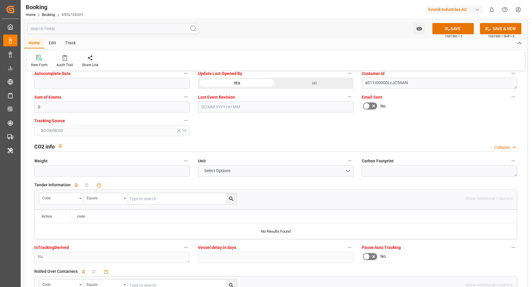
click at [239, 81] on div "YES" at bounding box center [237, 83] width 78 height 11
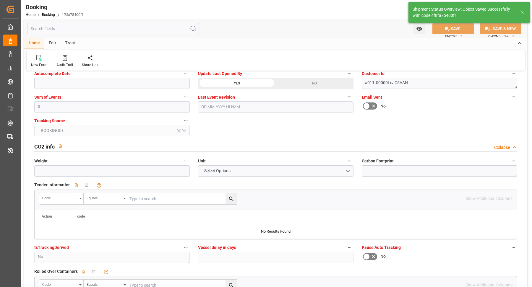
type textarea "[PERSON_NAME]"
type input "[DATE] 09:31"
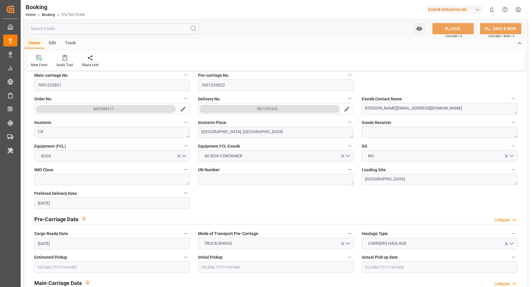
scroll to position [385, 0]
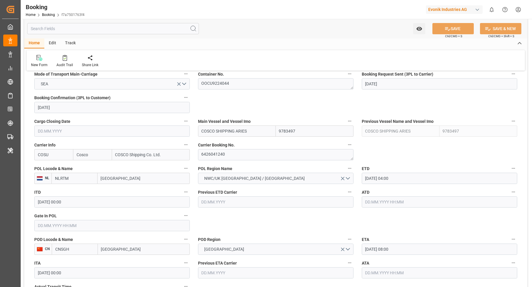
click at [95, 227] on input "text" at bounding box center [111, 225] width 155 height 11
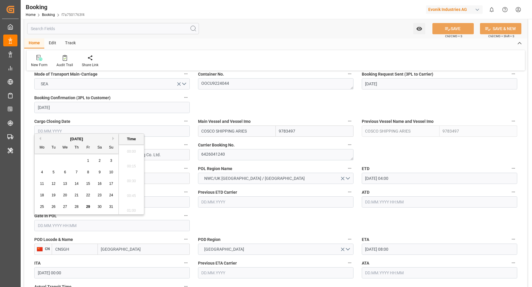
scroll to position [859, 0]
click at [112, 195] on span "24" at bounding box center [111, 195] width 4 height 4
type input "24.08.2025 00:00"
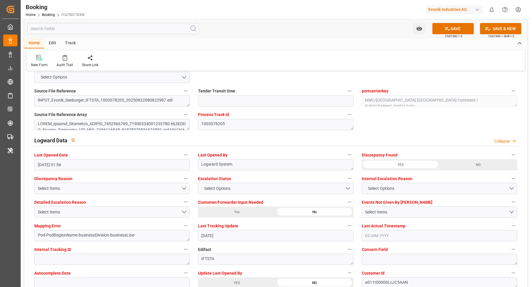
scroll to position [1177, 0]
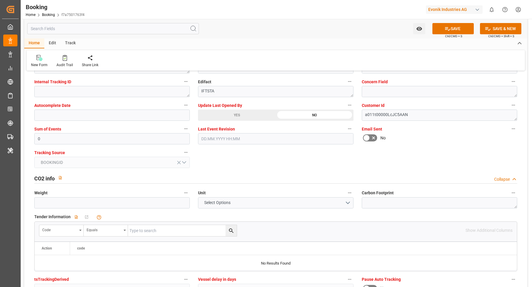
click at [234, 106] on span "Update Last Opened By" at bounding box center [220, 106] width 44 height 6
click at [346, 106] on button "Update Last Opened By" at bounding box center [350, 105] width 8 height 8
click at [246, 113] on div at bounding box center [266, 143] width 532 height 287
click at [240, 113] on div "Description Audits" at bounding box center [266, 143] width 532 height 287
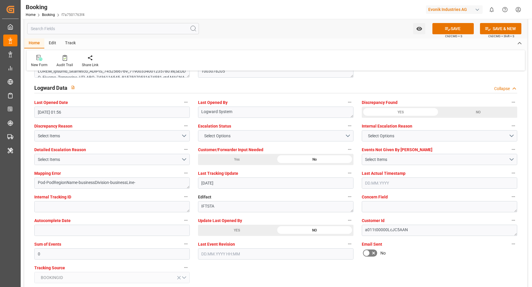
click at [242, 232] on div "YES" at bounding box center [237, 230] width 78 height 11
click at [55, 56] on div "Audit Trail" at bounding box center [64, 61] width 25 height 13
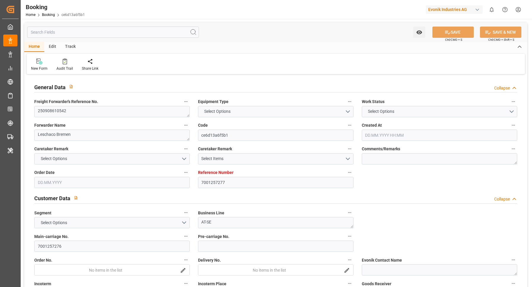
type input "7001257277"
type input "9789635"
type input "Cosco"
type input "COSCO Shipping Co. Ltd."
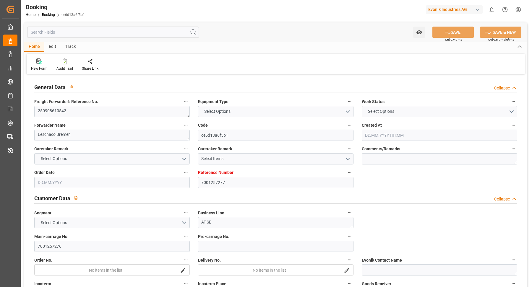
type input "EUNWC"
type input "CNQDG"
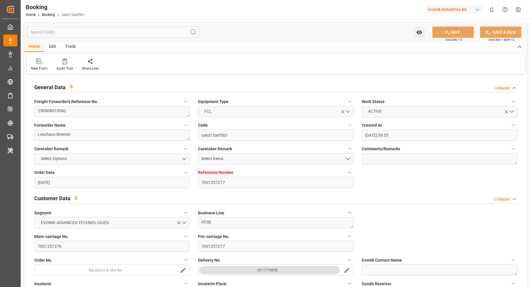
type input "[DATE] 09:55"
type input "[DATE]"
type input "10.11.2025"
type input "12.09.2025"
type input "12.09.2025 00:00"
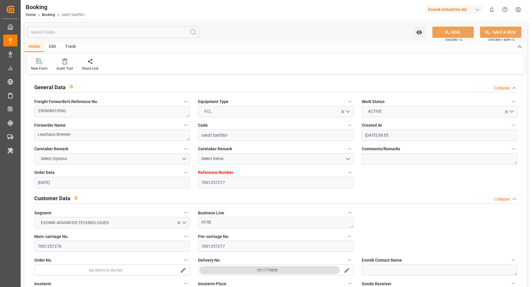
type input "12.09.2025 00:00"
type input "27.08.2025"
type input "29.08.2025"
type input "27.09.2025 00:00"
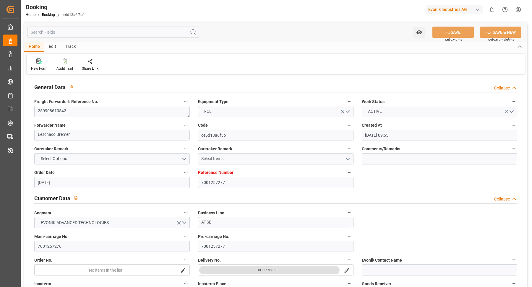
type input "19.11.2025 00:00"
type input "10.11.2025 00:00"
type input "29.08.2025 05:21"
click at [112, 111] on textarea "250908610542" at bounding box center [111, 111] width 155 height 11
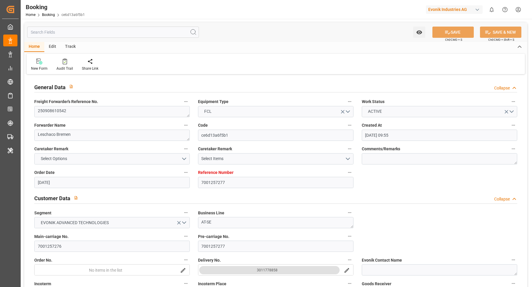
click at [256, 29] on div "Watch Option SAVE Ctrl/CMD + S SAVE & NEW Ctrl/CMD + Shift + S" at bounding box center [275, 32] width 503 height 20
click at [97, 114] on textarea "250908610542" at bounding box center [111, 111] width 155 height 11
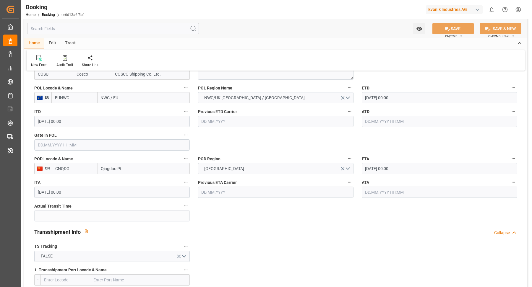
scroll to position [398, 0]
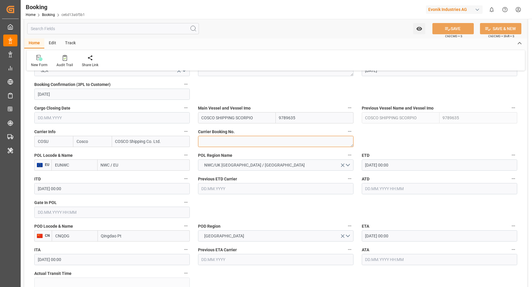
click at [222, 141] on textarea at bounding box center [275, 141] width 155 height 11
paste textarea "6428745830"
type textarea "6428745830"
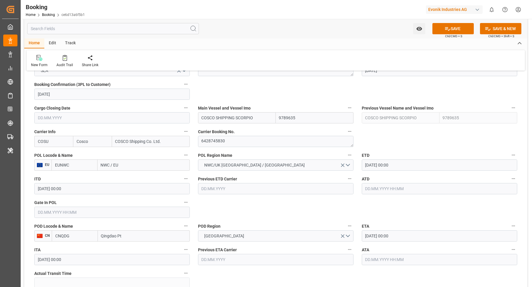
click at [136, 160] on input "NWC / EU" at bounding box center [144, 165] width 92 height 11
type input "rotterdam"
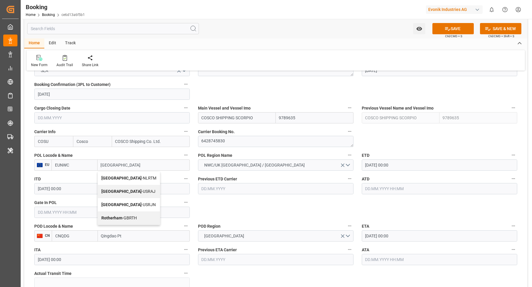
click at [121, 174] on div "Rotterdam - NLRTM" at bounding box center [129, 178] width 62 height 13
type input "NLRTM"
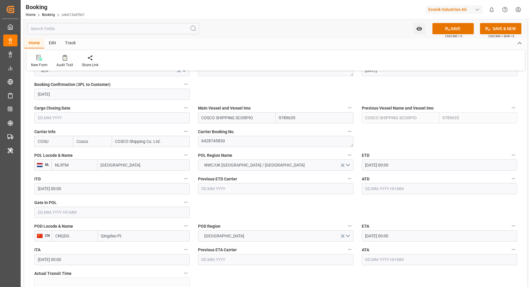
type input "Rotterdam"
click at [140, 237] on input "Qingdao Pt" at bounding box center [144, 236] width 92 height 11
click at [123, 252] on div "Qingdao Pt - CNQDG" at bounding box center [119, 249] width 43 height 13
type input "Qingdao Pt"
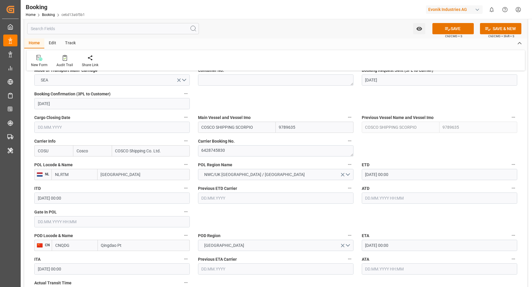
drag, startPoint x: 266, startPoint y: 125, endPoint x: 269, endPoint y: 125, distance: 3.0
click at [267, 125] on input "COSCO SHIPPING SCORPIO" at bounding box center [237, 127] width 78 height 11
paste input "AGITTARIUS"
click at [218, 138] on b "COSCO Shipping Sagittarius" at bounding box center [229, 140] width 54 height 5
type input "COSCO Shipping Sagittarius"
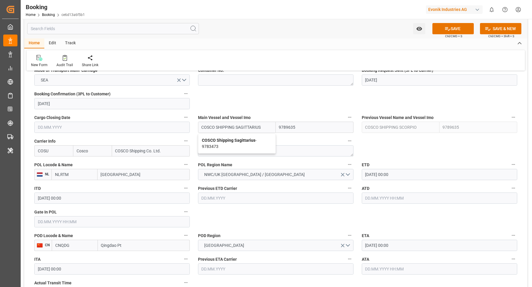
type input "9783473"
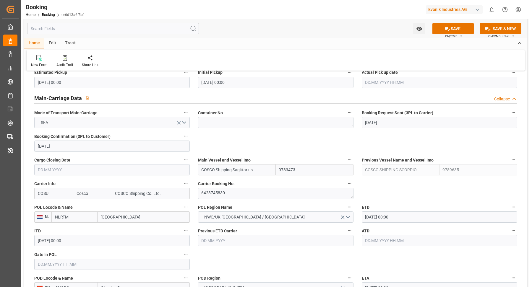
type input "COSCO Shipping Sagittarius"
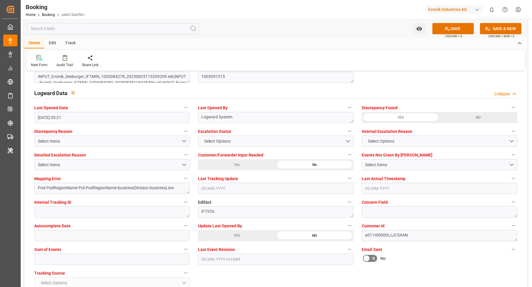
scroll to position [1175, 0]
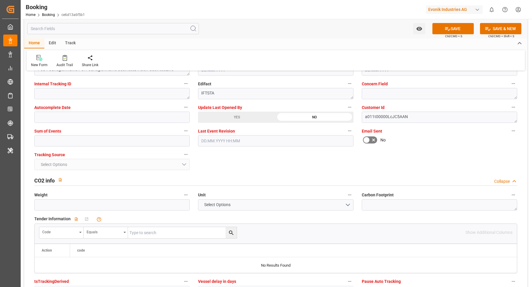
click at [220, 114] on div "YES" at bounding box center [237, 117] width 78 height 11
click at [463, 29] on button "SAVE" at bounding box center [452, 28] width 41 height 11
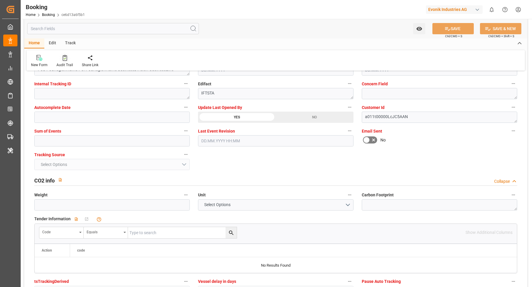
click at [60, 59] on div at bounding box center [64, 58] width 17 height 6
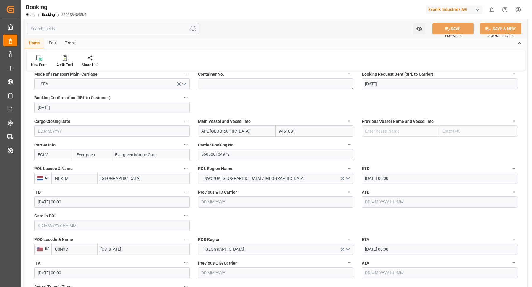
scroll to position [390, 0]
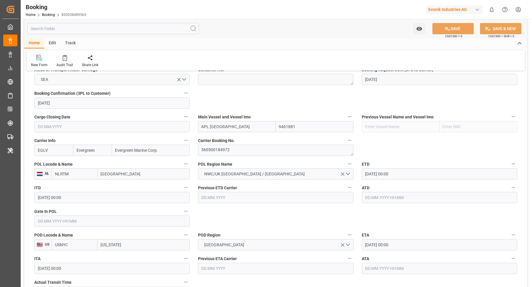
click at [424, 166] on label "ETD" at bounding box center [439, 164] width 155 height 8
click at [473, 166] on button "ETD" at bounding box center [514, 164] width 8 height 8
click at [416, 171] on div at bounding box center [266, 143] width 532 height 287
click at [403, 176] on input "[DATE] 00:00" at bounding box center [439, 173] width 155 height 11
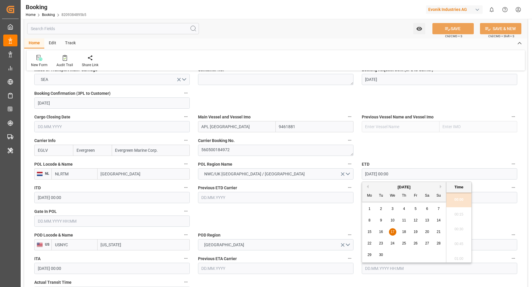
click at [381, 234] on span "16" at bounding box center [381, 232] width 4 height 4
type input "16.09.2025 00:00"
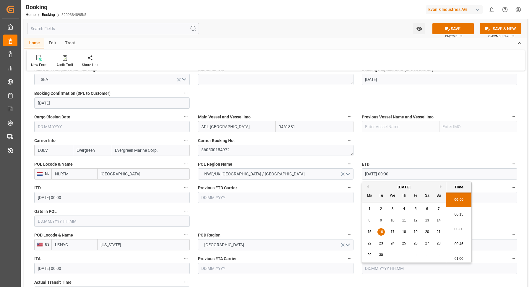
click at [413, 165] on label "ETD" at bounding box center [439, 164] width 155 height 8
click at [473, 165] on button "ETD" at bounding box center [514, 164] width 8 height 8
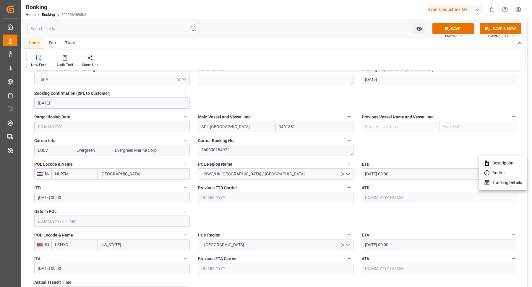
click at [271, 49] on div at bounding box center [266, 143] width 532 height 287
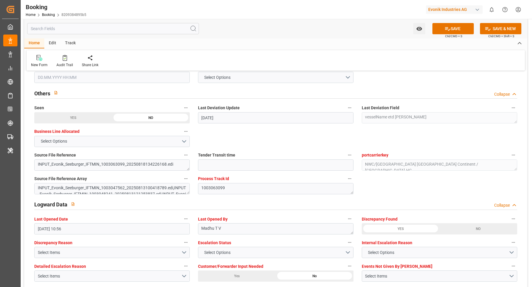
scroll to position [1102, 0]
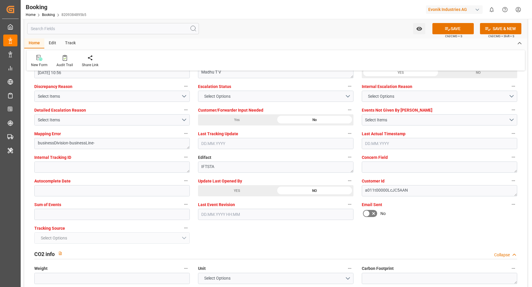
click at [233, 192] on div "YES" at bounding box center [237, 190] width 78 height 11
type textarea "[PERSON_NAME]"
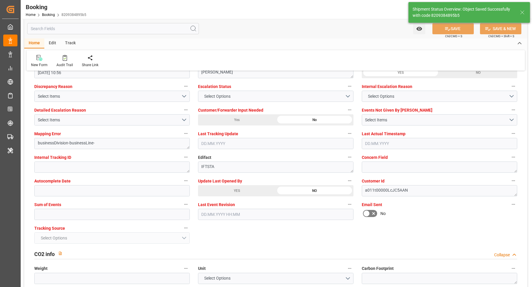
type input "29.08.2025 09:35"
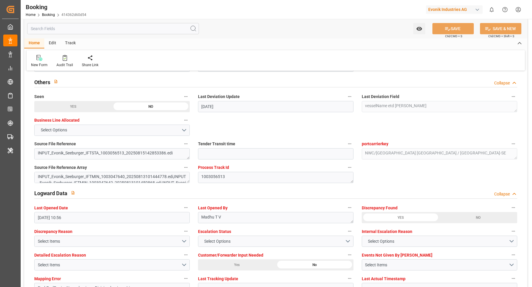
scroll to position [1080, 0]
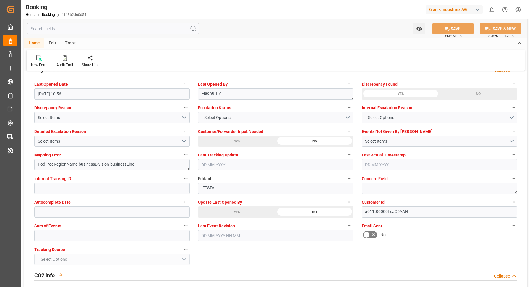
click at [234, 209] on div "YES" at bounding box center [237, 212] width 78 height 11
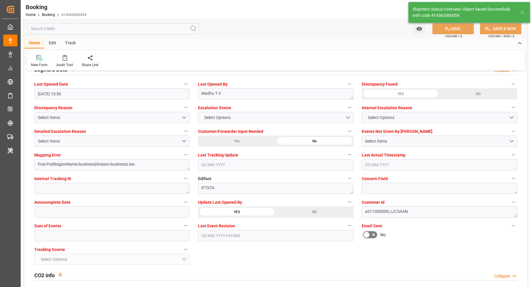
type textarea "[PERSON_NAME]"
type input "[DATE] 09:36"
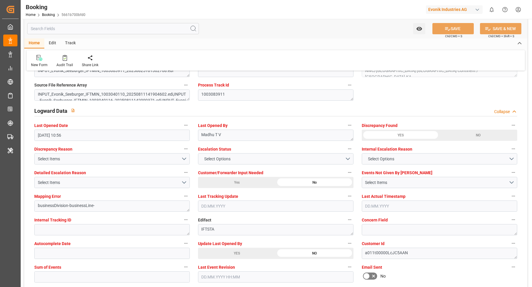
scroll to position [1077, 0]
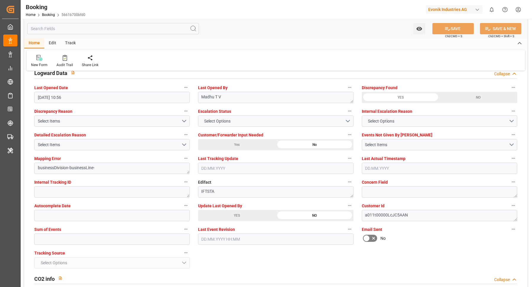
click at [239, 218] on div "YES" at bounding box center [237, 215] width 78 height 11
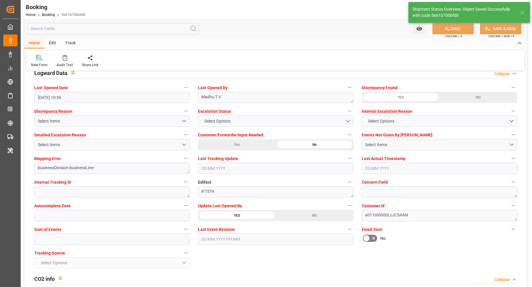
type textarea "[PERSON_NAME]"
type input "[DATE] 09:36"
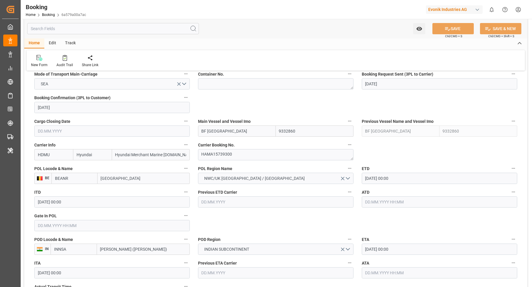
scroll to position [414, 0]
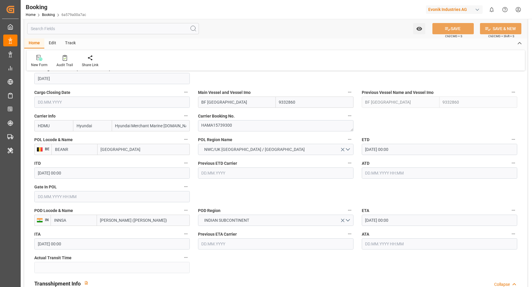
click at [239, 106] on input "BF [GEOGRAPHIC_DATA]" at bounding box center [237, 102] width 78 height 11
click at [220, 113] on b "BF [GEOGRAPHIC_DATA]" at bounding box center [225, 115] width 46 height 5
type input "BF [GEOGRAPHIC_DATA]"
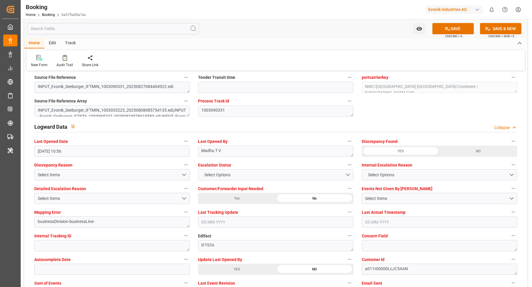
scroll to position [1146, 0]
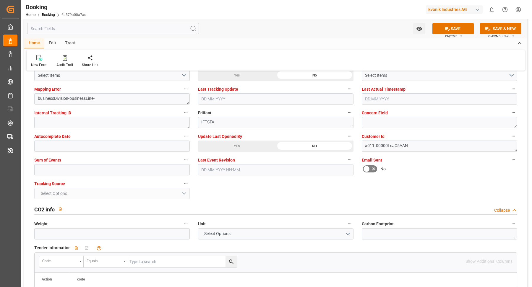
click at [231, 141] on div "YES" at bounding box center [237, 146] width 78 height 11
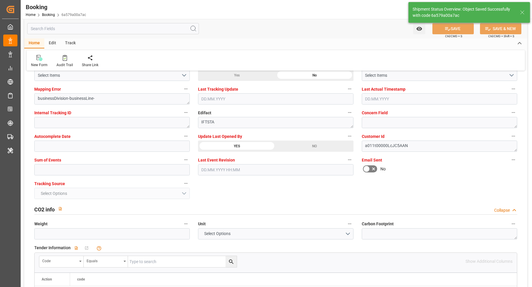
type textarea "[PERSON_NAME]"
type input "[DATE] 09:37"
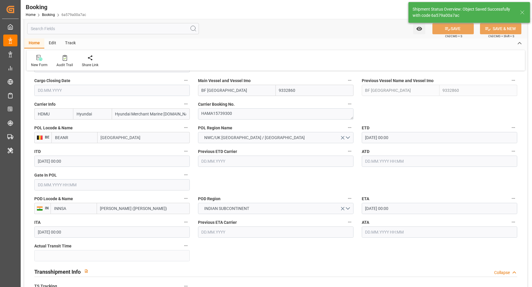
scroll to position [350, 0]
